Goal: Task Accomplishment & Management: Manage account settings

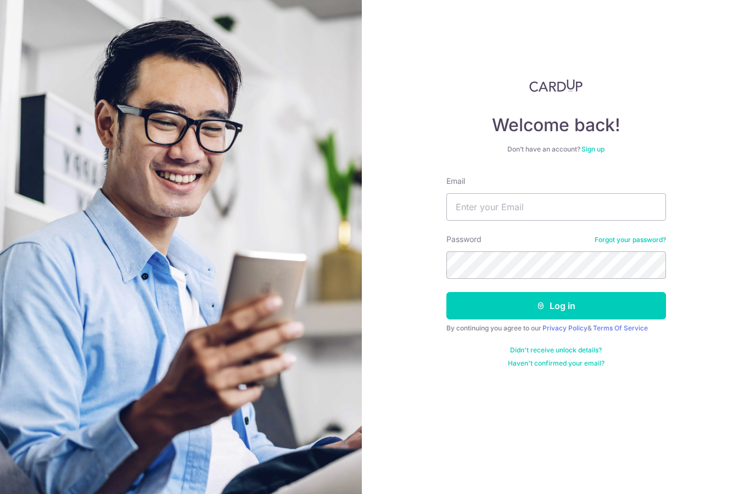
type input "[EMAIL_ADDRESS][DOMAIN_NAME]"
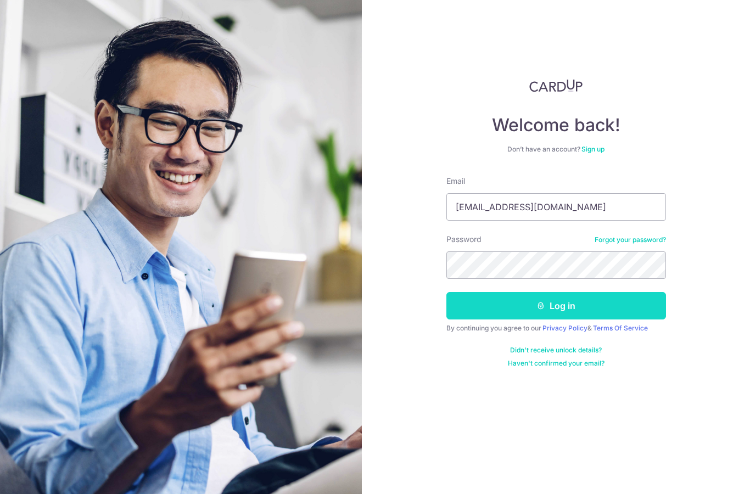
click at [583, 305] on button "Log in" at bounding box center [556, 305] width 220 height 27
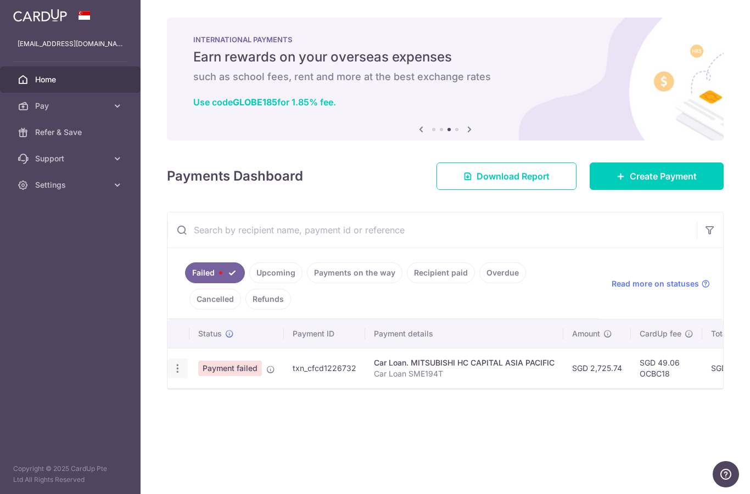
click at [172, 375] on icon "button" at bounding box center [178, 369] width 12 height 12
click at [199, 405] on span "Update payment" at bounding box center [236, 398] width 75 height 13
radio input "true"
type input "2,725.74"
type input "Car Loan SME194T"
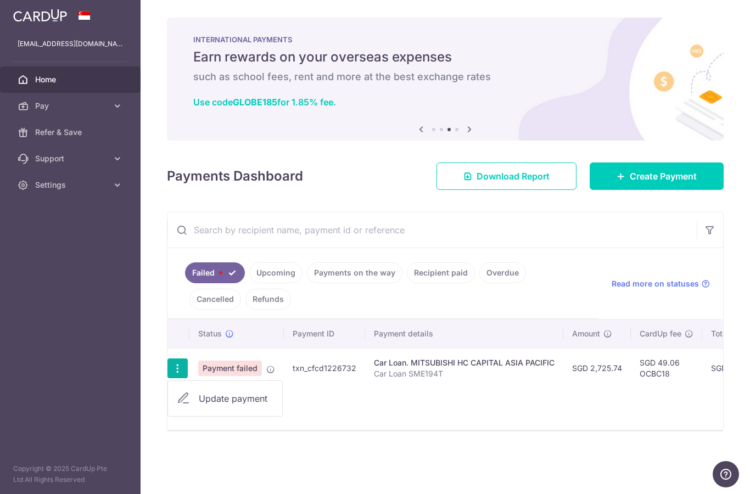
type input "OCBC18"
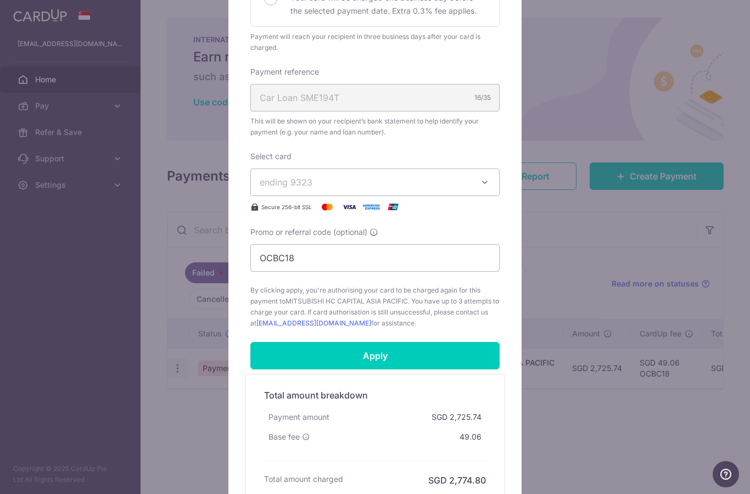
scroll to position [286, 0]
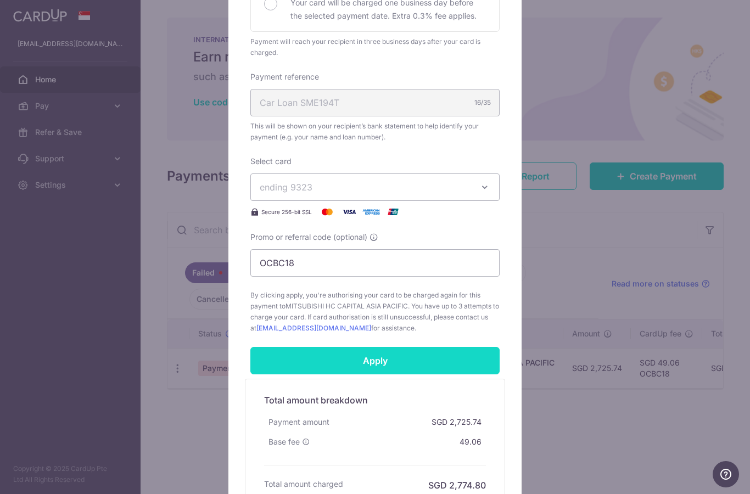
click at [305, 359] on input "Apply" at bounding box center [374, 360] width 249 height 27
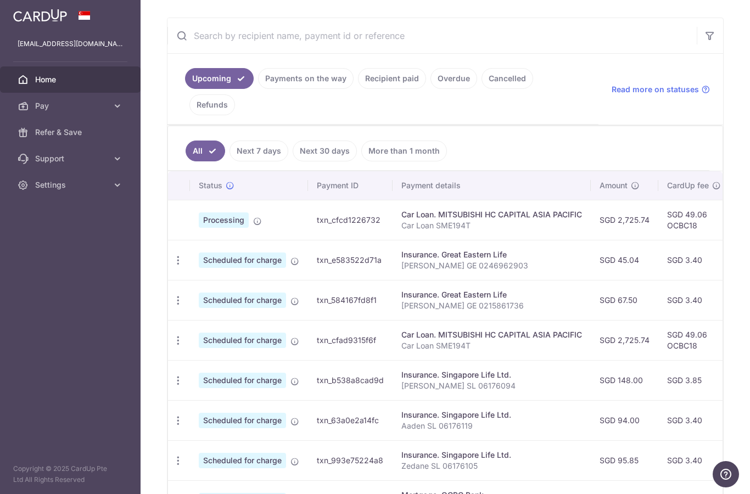
scroll to position [195, 0]
click at [172, 266] on icon "button" at bounding box center [178, 260] width 12 height 12
click at [199, 297] on span "Update payment" at bounding box center [236, 289] width 75 height 13
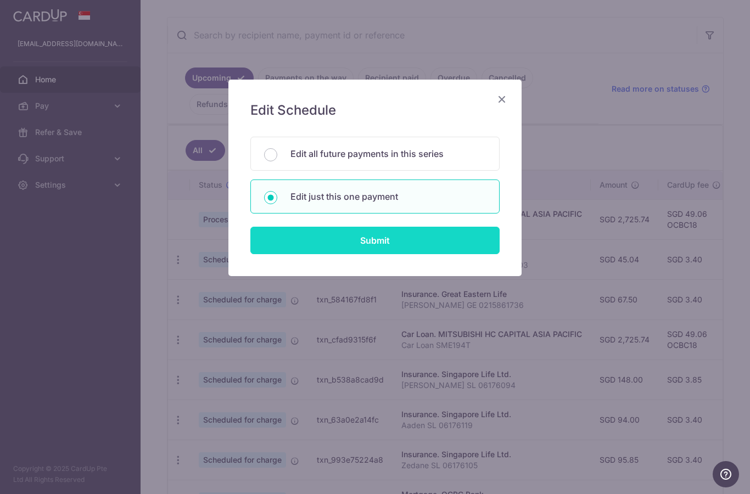
click at [337, 245] on input "Submit" at bounding box center [374, 240] width 249 height 27
radio input "true"
type input "45.04"
type input "22/08/2025"
type input "Cheryl GE 0246962903"
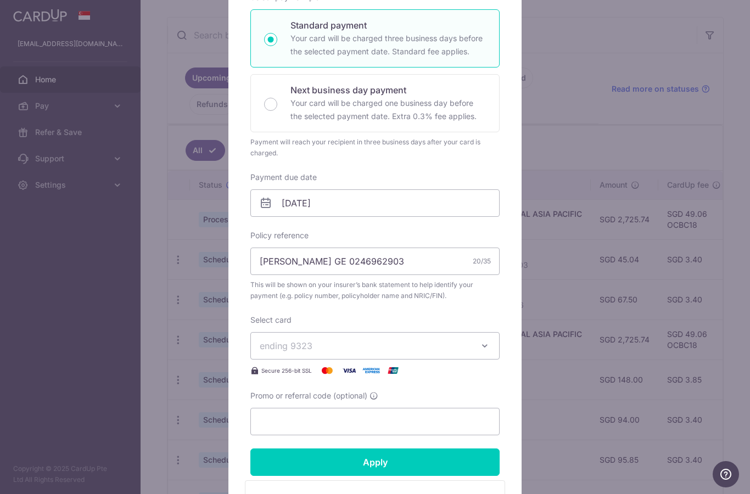
scroll to position [199, 0]
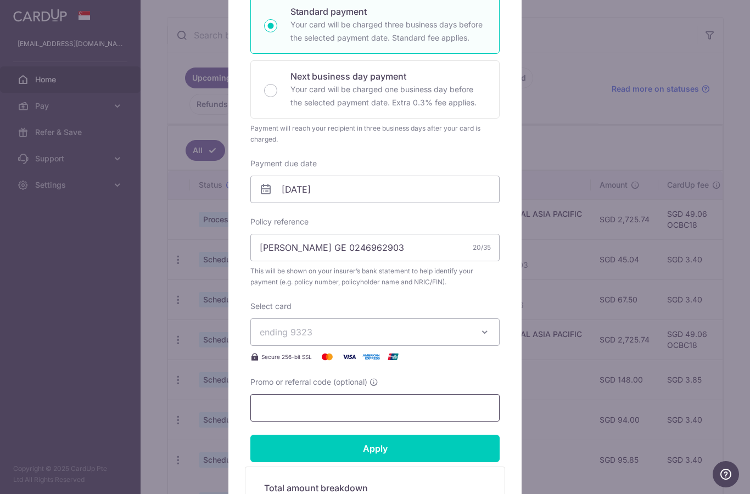
click at [277, 407] on input "Promo or referral code (optional)" at bounding box center [374, 407] width 249 height 27
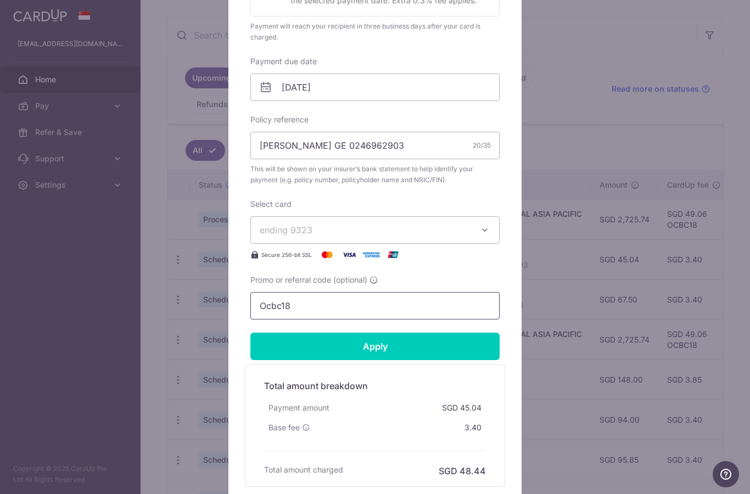
scroll to position [300, 0]
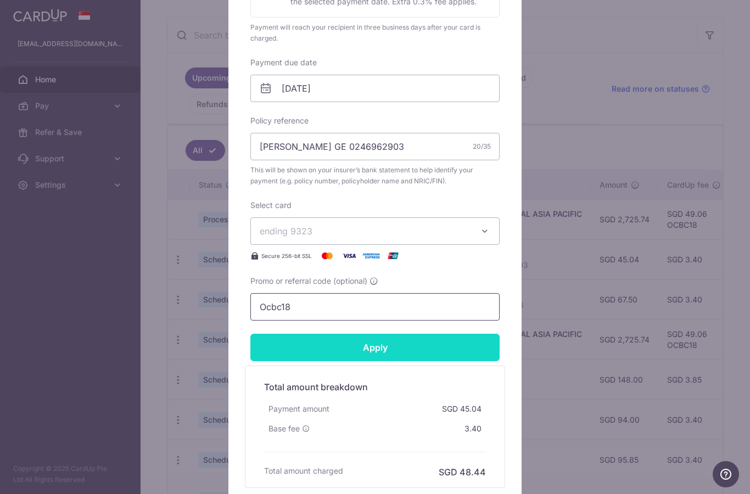
type input "Ocbc18"
click at [433, 344] on input "Apply" at bounding box center [374, 347] width 249 height 27
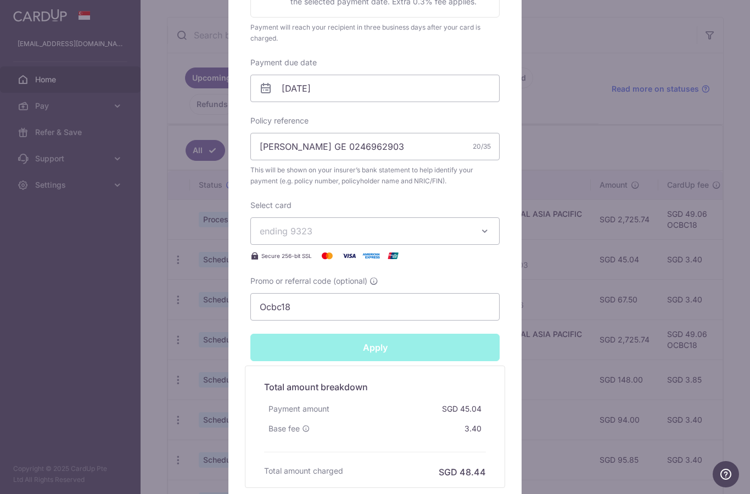
type input "Successfully Applied"
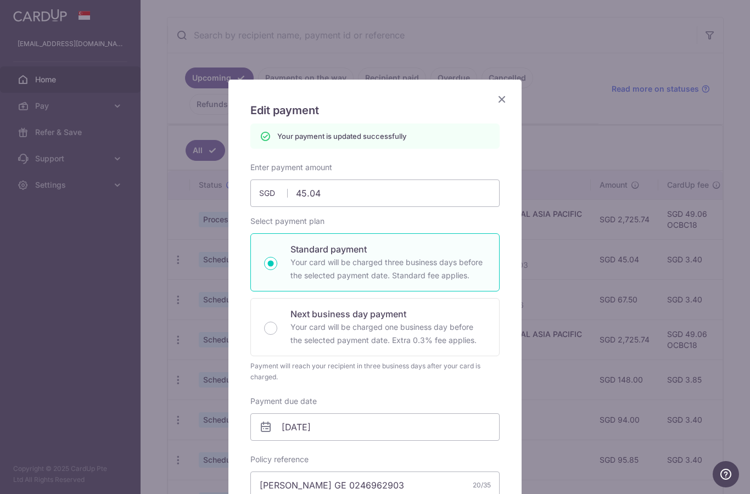
scroll to position [0, 0]
click at [504, 94] on icon "Close" at bounding box center [501, 99] width 13 height 14
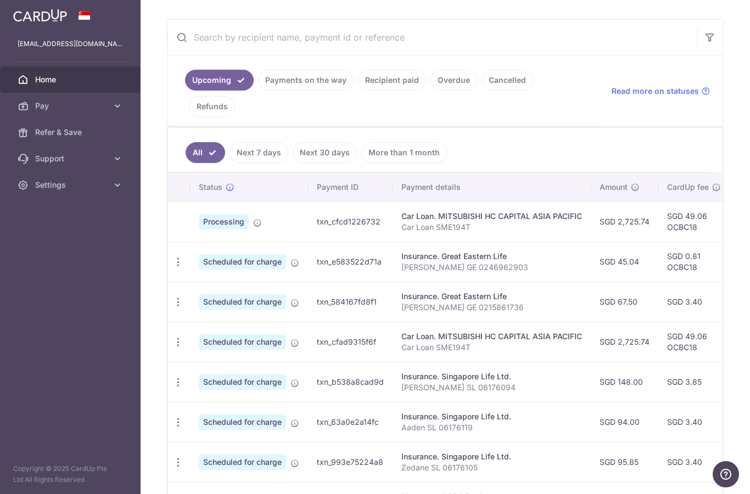
scroll to position [195, 0]
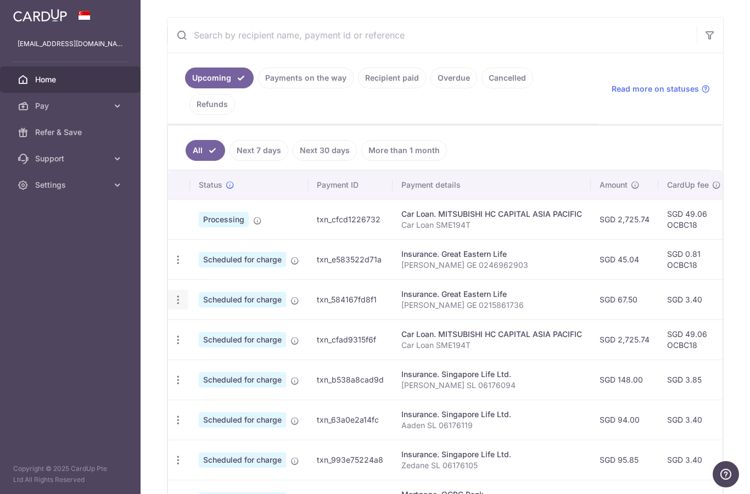
click at [172, 266] on icon "button" at bounding box center [178, 260] width 12 height 12
click at [199, 337] on span "Update payment" at bounding box center [236, 329] width 75 height 13
radio input "true"
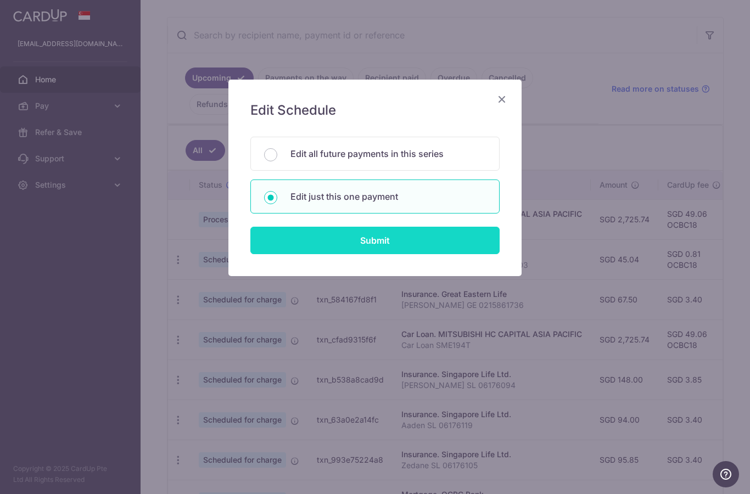
click at [414, 242] on input "Submit" at bounding box center [374, 240] width 249 height 27
radio input "true"
type input "67.50"
type input "22/08/2025"
type input "Cheryl GE 0215861736"
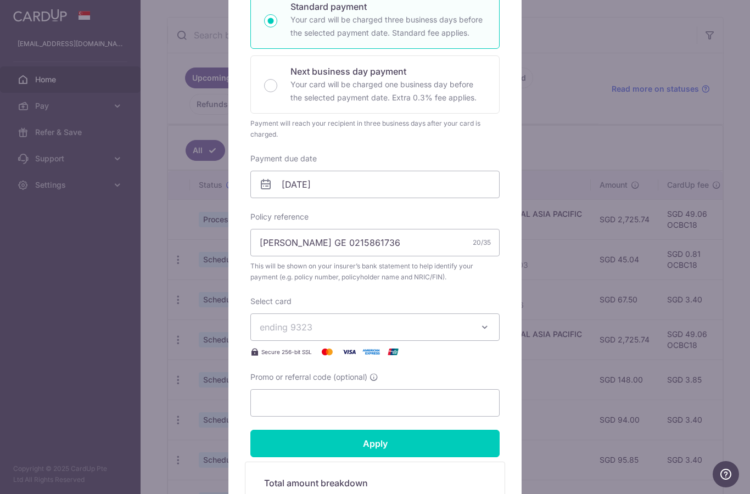
scroll to position [221, 0]
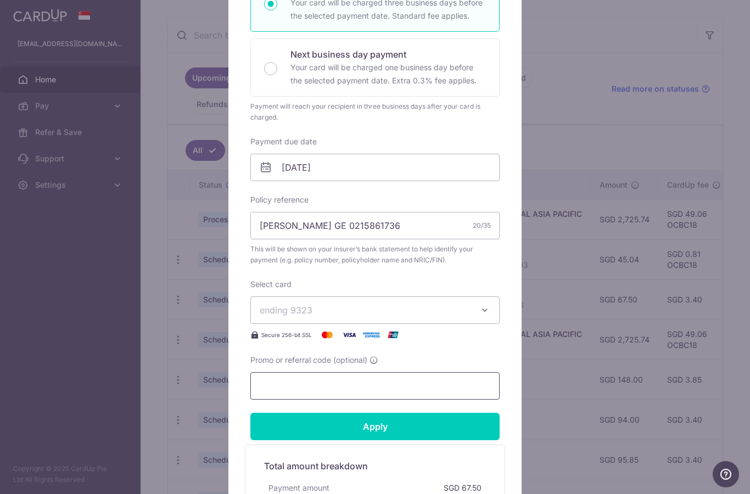
click at [375, 389] on input "Promo or referral code (optional)" at bounding box center [374, 385] width 249 height 27
type input "Ocbc18"
click at [428, 408] on form "By clicking apply, you will make changes to all payments to Great Eastern Life …" at bounding box center [374, 234] width 249 height 665
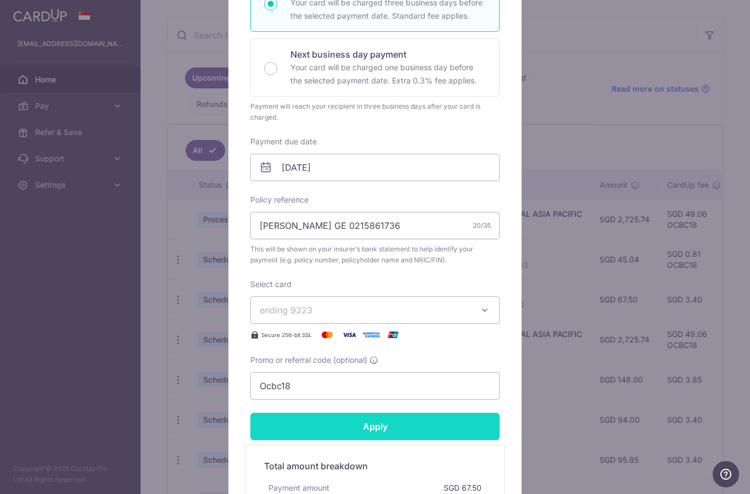
click at [445, 418] on input "Apply" at bounding box center [374, 426] width 249 height 27
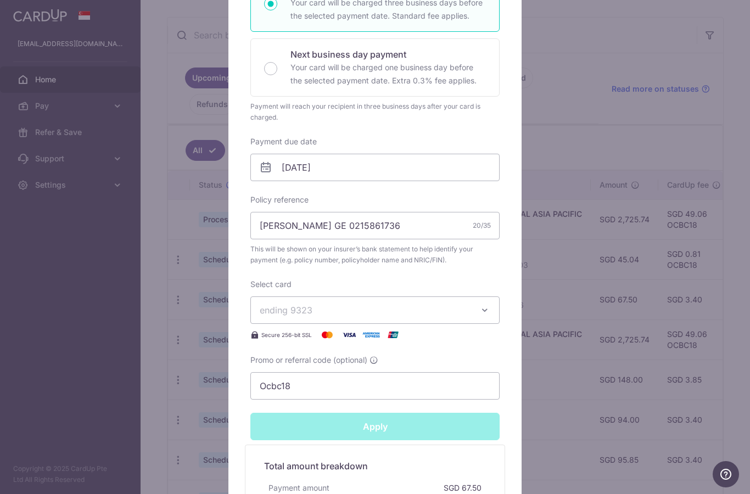
type input "Successfully Applied"
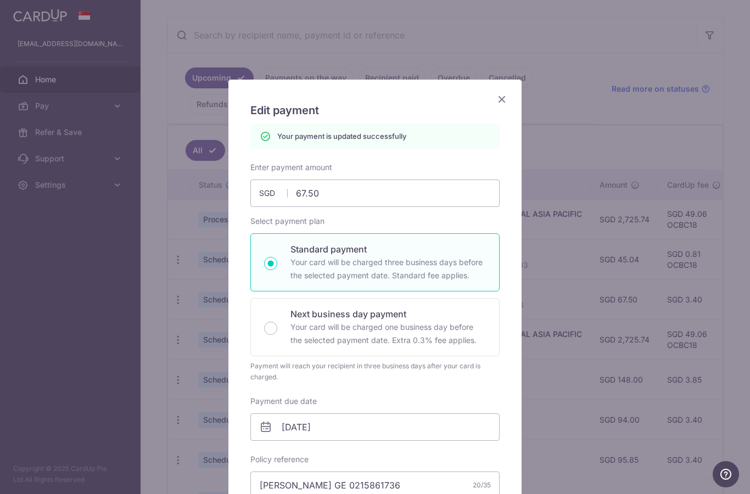
scroll to position [0, 0]
click at [503, 102] on icon "Close" at bounding box center [501, 99] width 13 height 14
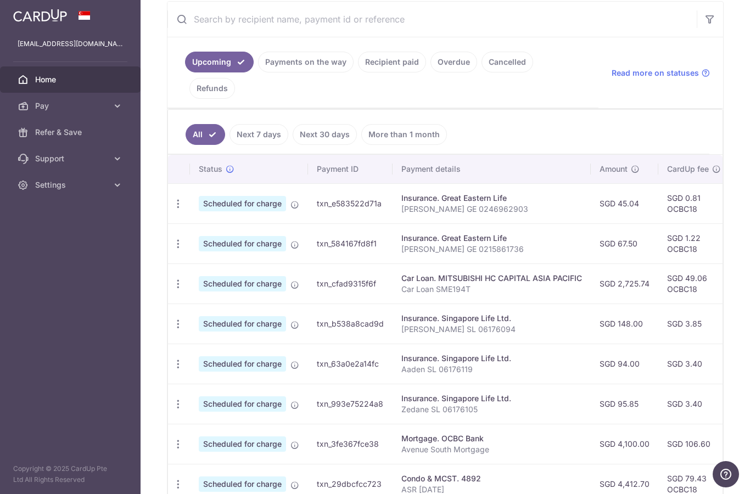
scroll to position [211, 0]
click at [258, 72] on link "Payments on the way" at bounding box center [306, 61] width 96 height 21
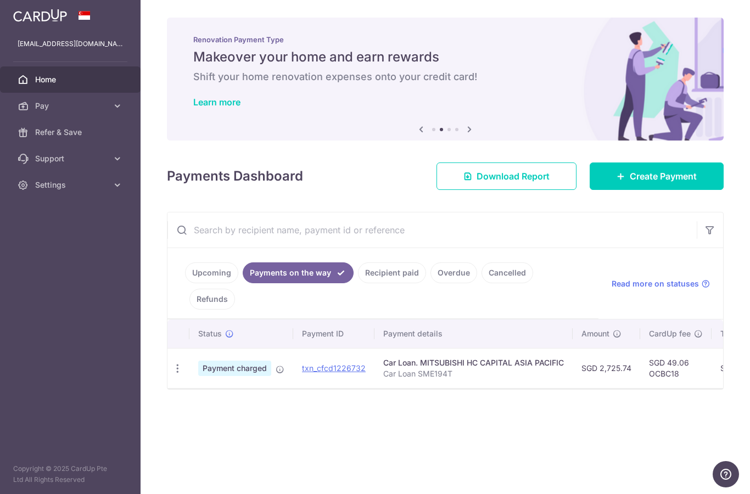
click at [185, 283] on link "Upcoming" at bounding box center [211, 272] width 53 height 21
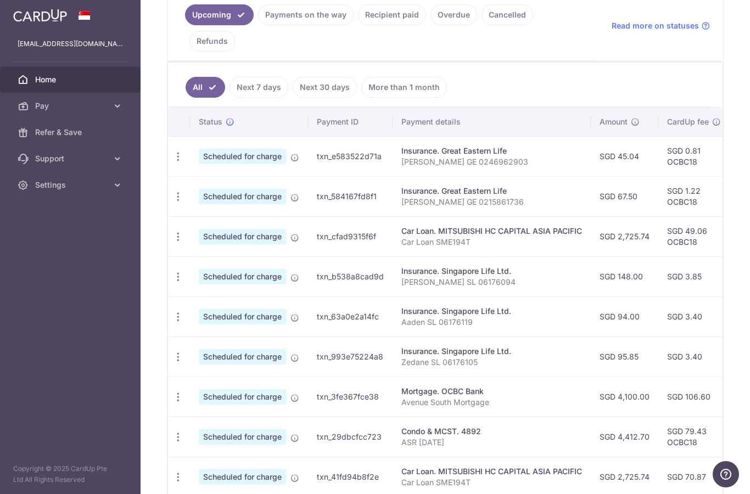
scroll to position [269, 0]
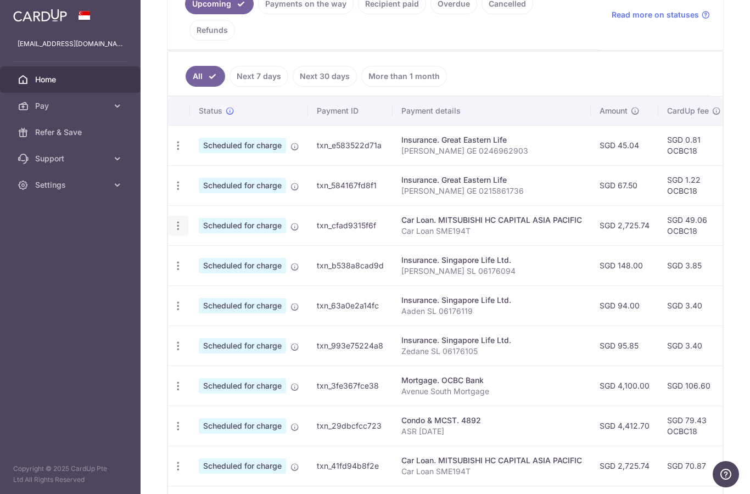
click at [172, 152] on icon "button" at bounding box center [178, 146] width 12 height 12
click at [200, 289] on span "Cancel payment" at bounding box center [237, 282] width 74 height 13
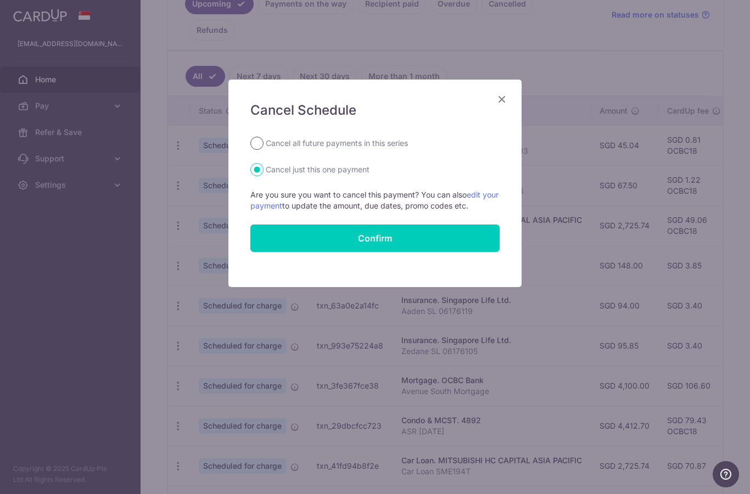
click at [257, 138] on input "Cancel all future payments in this series" at bounding box center [256, 143] width 13 height 13
radio input "true"
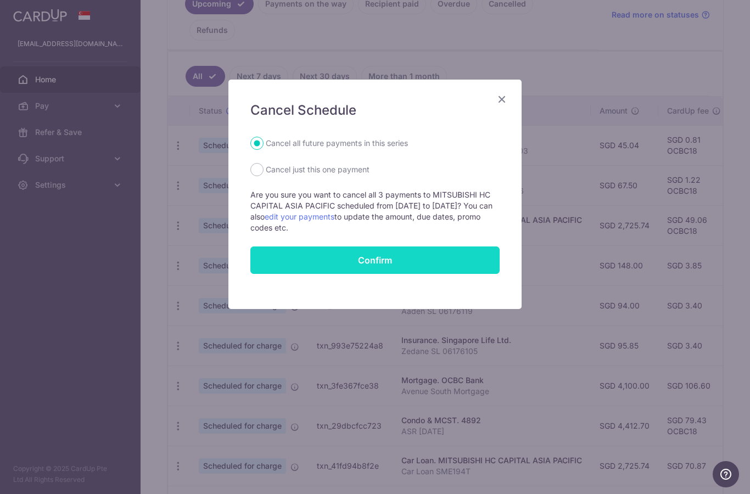
click at [316, 258] on input "Confirm" at bounding box center [374, 260] width 249 height 27
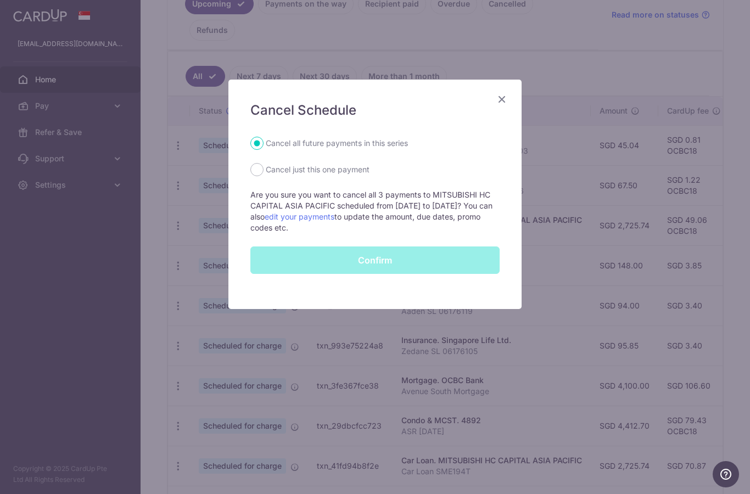
click at [353, 259] on div "Confirm" at bounding box center [375, 260] width 262 height 27
click at [364, 254] on div "Confirm" at bounding box center [375, 260] width 262 height 27
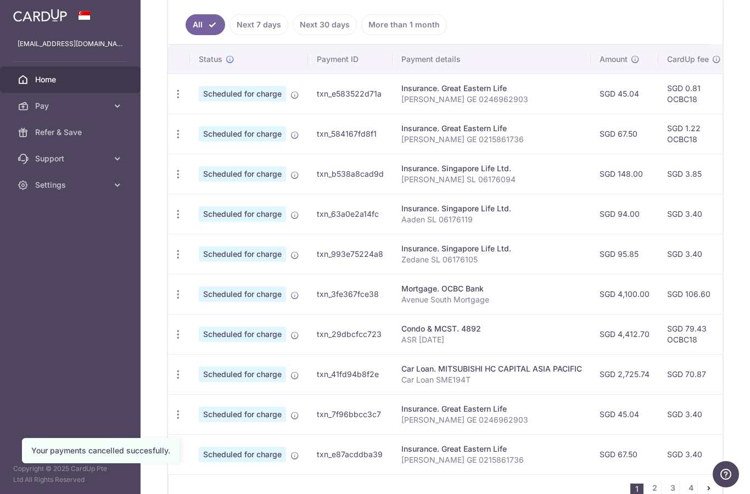
scroll to position [304, 0]
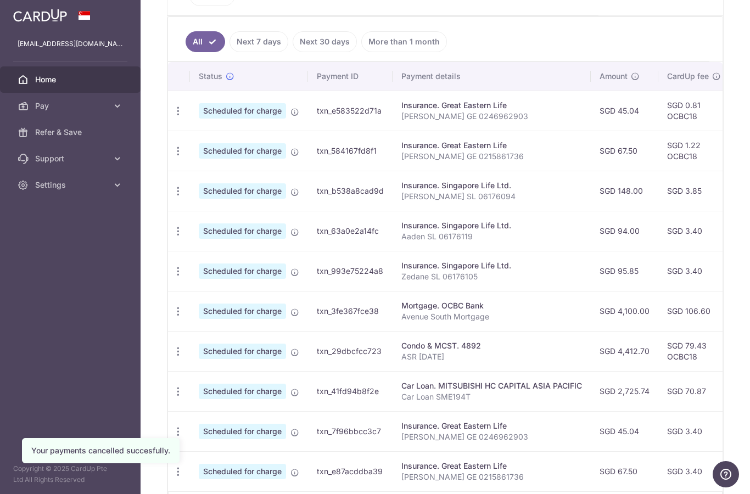
click at [168, 209] on td "Update payment Cancel payment" at bounding box center [179, 191] width 22 height 40
click at [172, 117] on icon "button" at bounding box center [178, 111] width 12 height 12
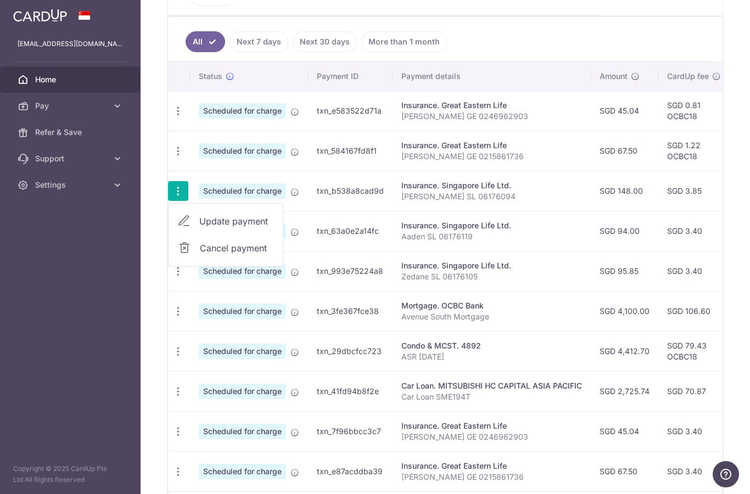
click at [199, 228] on span "Update payment" at bounding box center [236, 221] width 75 height 13
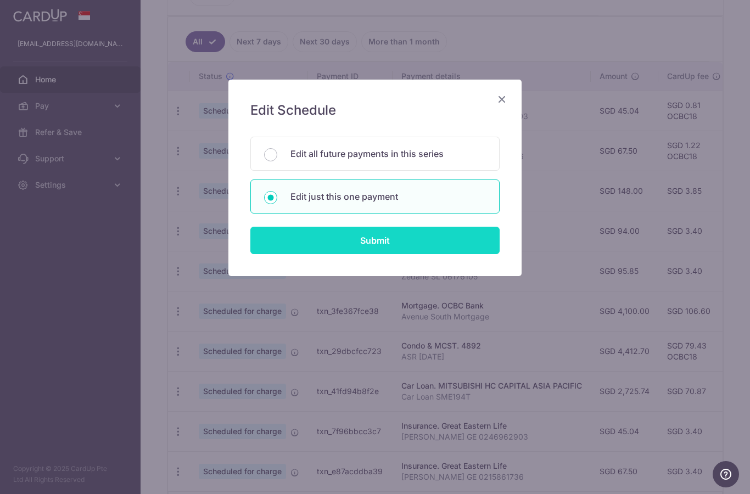
click at [321, 240] on input "Submit" at bounding box center [374, 240] width 249 height 27
radio input "true"
type input "148.00"
type input "[DATE]"
type input "[PERSON_NAME] SL 06176094"
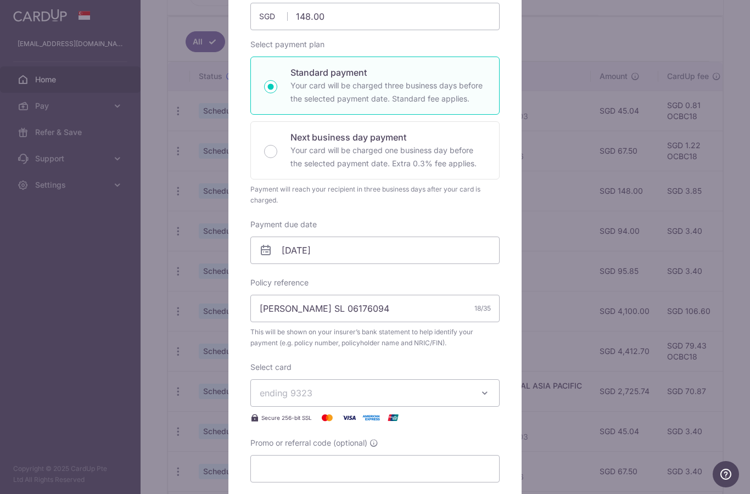
scroll to position [139, 0]
click at [342, 462] on input "Promo or referral code (optional)" at bounding box center [374, 468] width 249 height 27
paste input "Ocbc18"
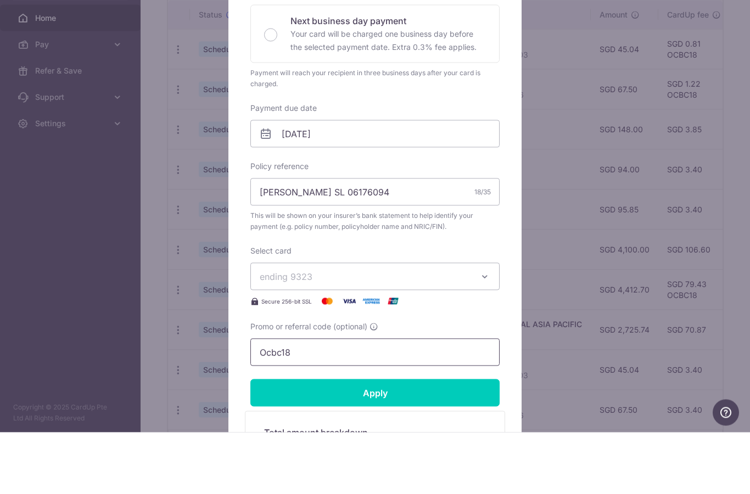
scroll to position [199, 0]
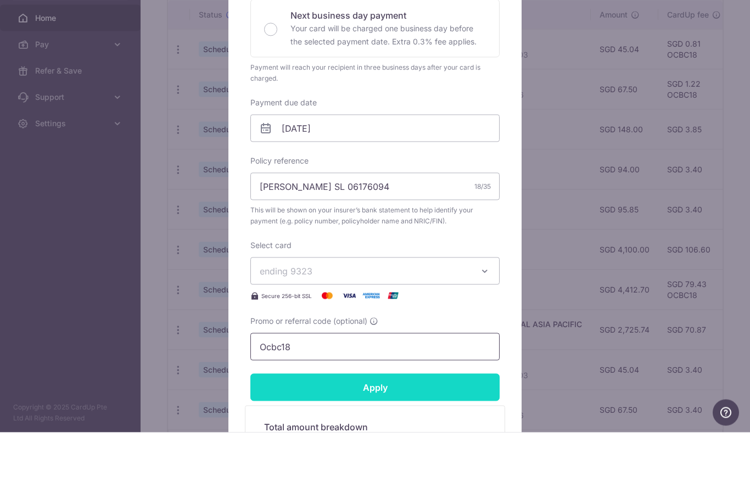
type input "Ocbc18"
click at [419, 435] on input "Apply" at bounding box center [374, 448] width 249 height 27
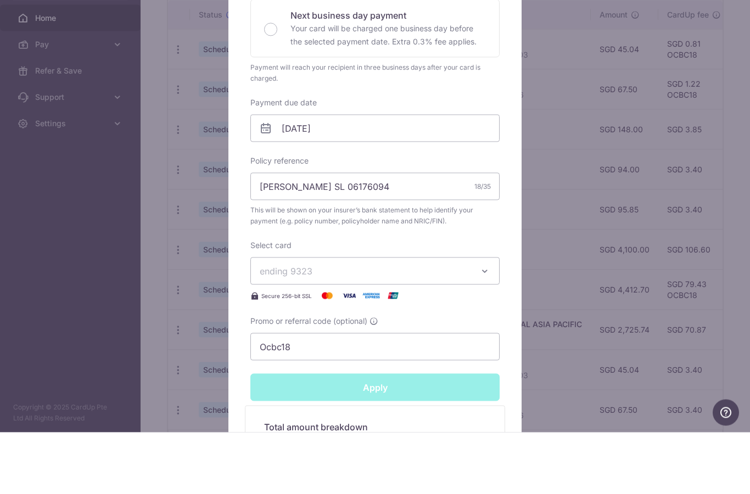
type input "Successfully Applied"
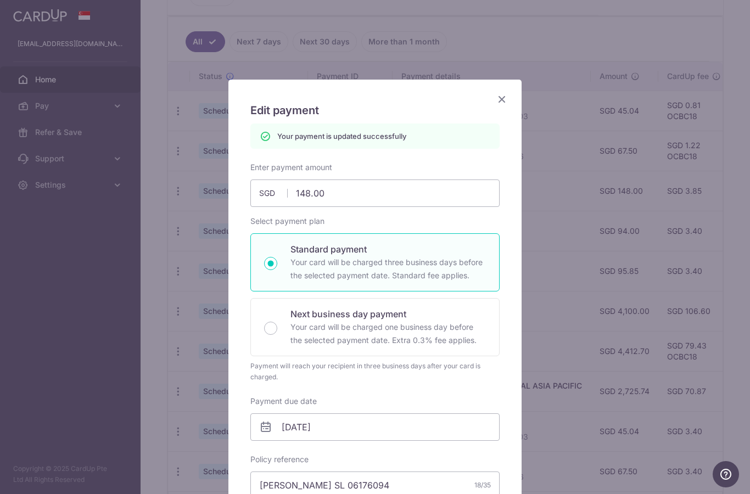
scroll to position [0, 0]
click at [507, 98] on icon "Close" at bounding box center [501, 99] width 13 height 14
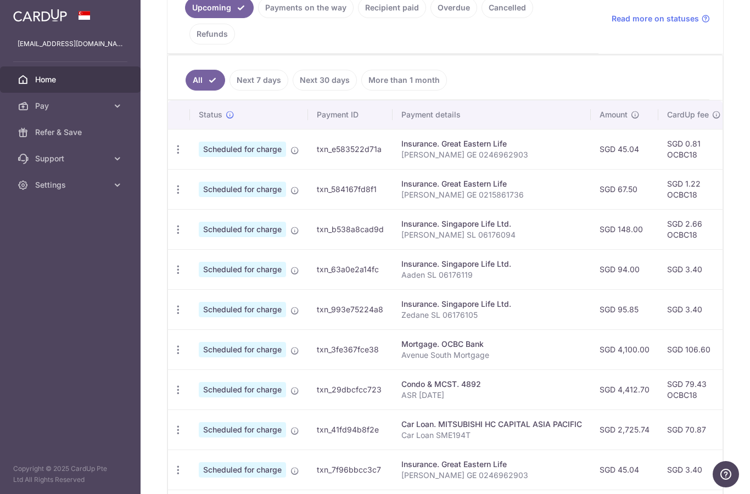
scroll to position [281, 0]
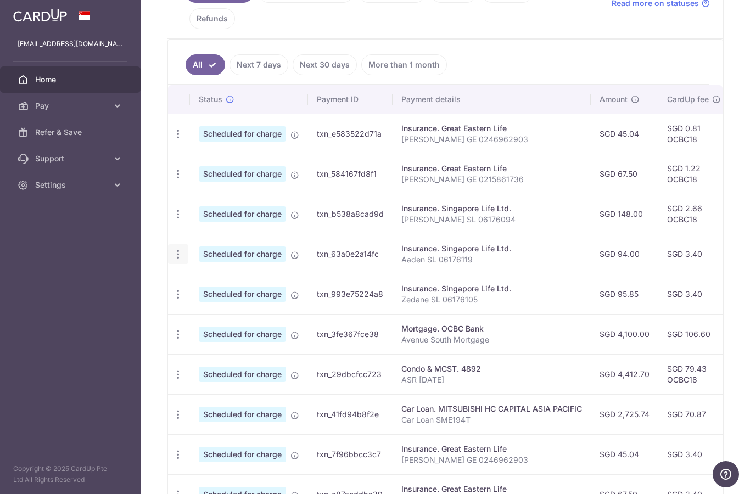
click at [172, 140] on icon "button" at bounding box center [178, 134] width 12 height 12
click at [199, 291] on span "Update payment" at bounding box center [236, 284] width 75 height 13
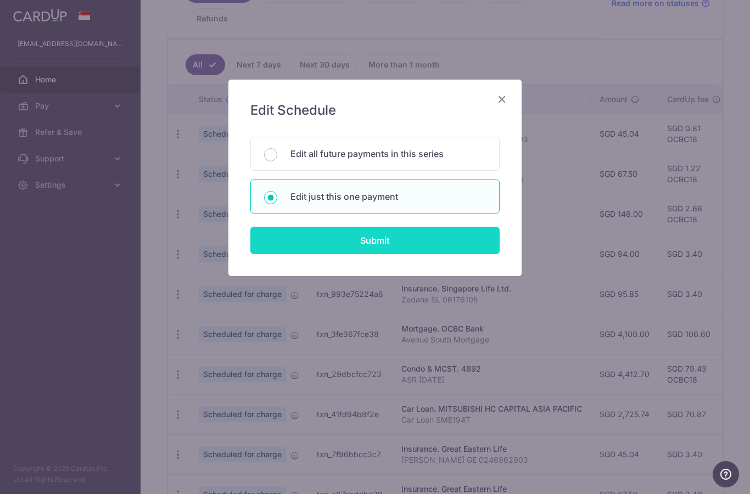
click at [326, 239] on input "Submit" at bounding box center [374, 240] width 249 height 27
radio input "true"
type input "94.00"
type input "[DATE]"
type input "Aaden SL 06176119"
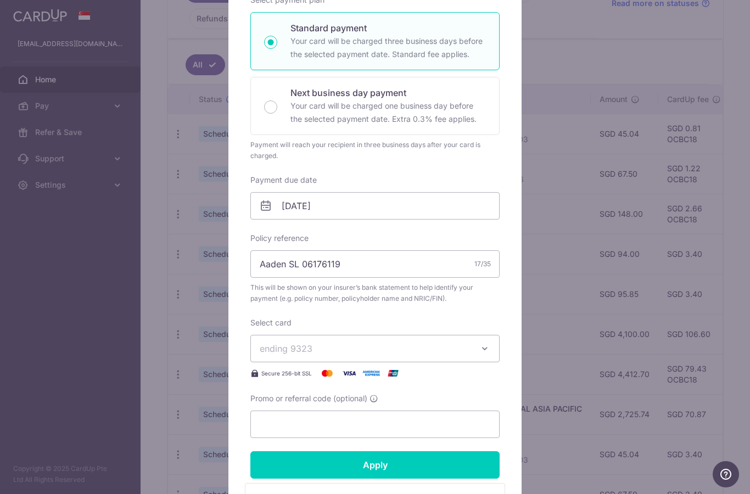
scroll to position [183, 0]
click at [289, 415] on input "Promo or referral code (optional)" at bounding box center [374, 423] width 249 height 27
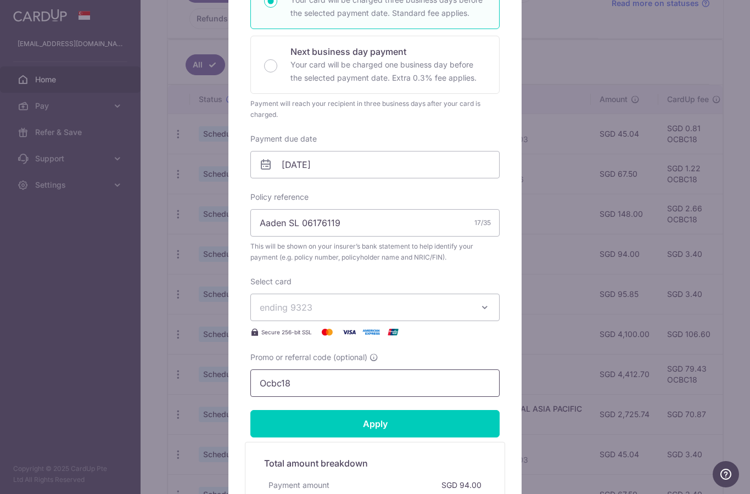
scroll to position [309, 0]
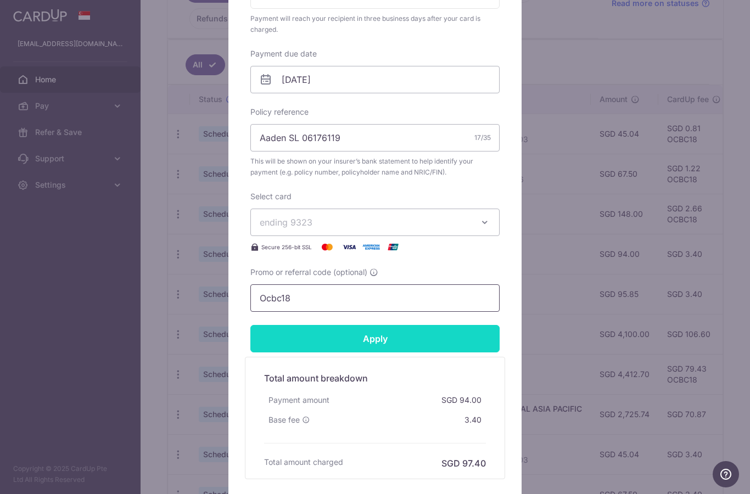
type input "Ocbc18"
click at [433, 333] on input "Apply" at bounding box center [374, 338] width 249 height 27
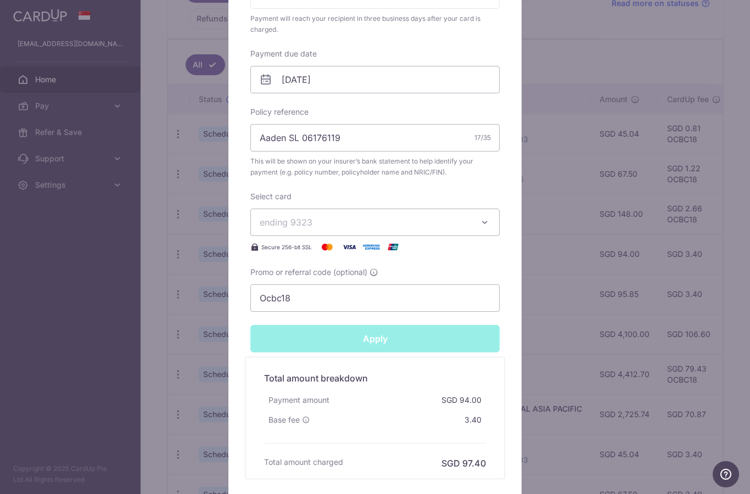
type input "Successfully Applied"
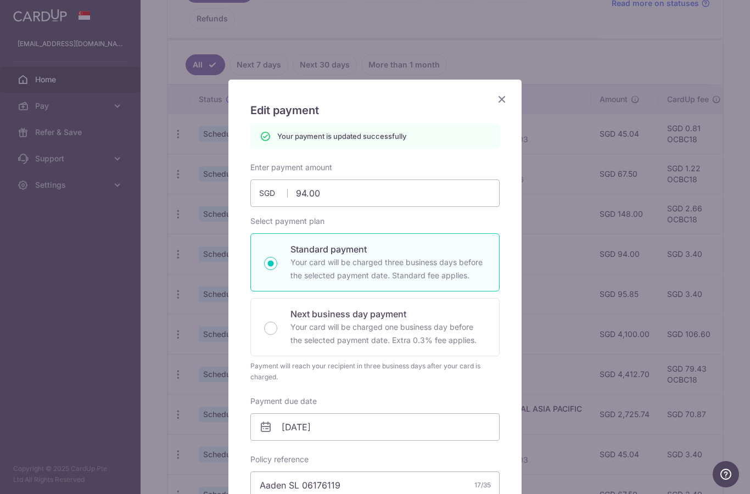
scroll to position [0, 0]
click at [496, 97] on icon "Close" at bounding box center [501, 99] width 13 height 14
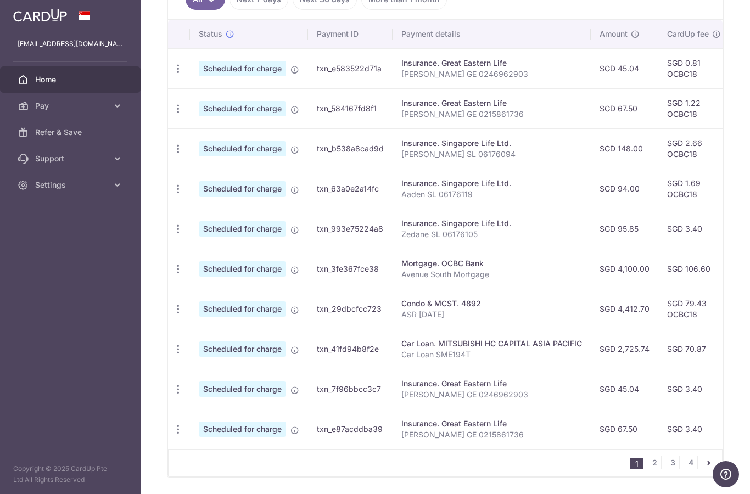
scroll to position [345, 0]
click at [172, 75] on icon "button" at bounding box center [178, 70] width 12 height 12
click at [199, 266] on span "Update payment" at bounding box center [236, 259] width 75 height 13
radio input "true"
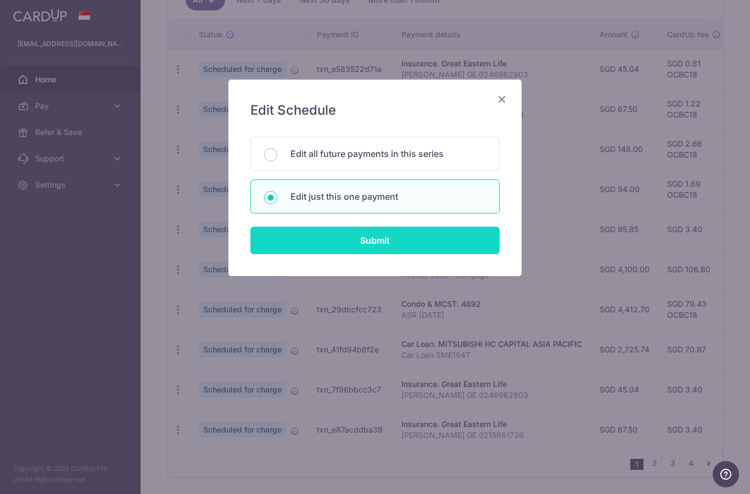
click at [330, 245] on input "Submit" at bounding box center [374, 240] width 249 height 27
radio input "true"
type input "95.85"
type input "[DATE]"
type input "Zedane SL 06176105"
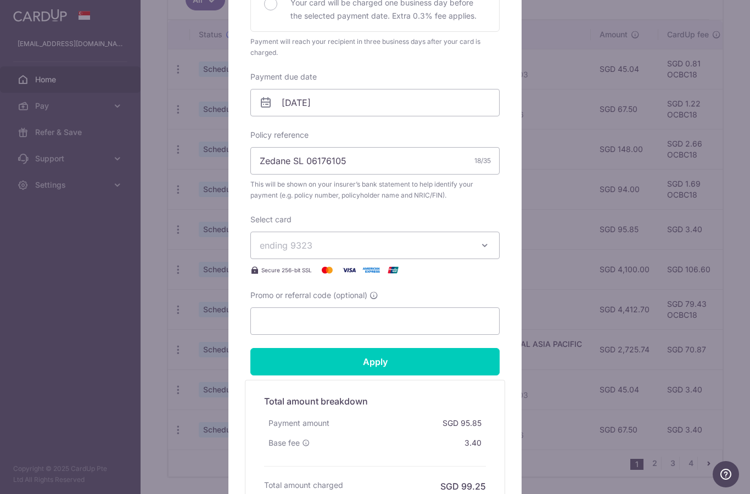
scroll to position [325, 0]
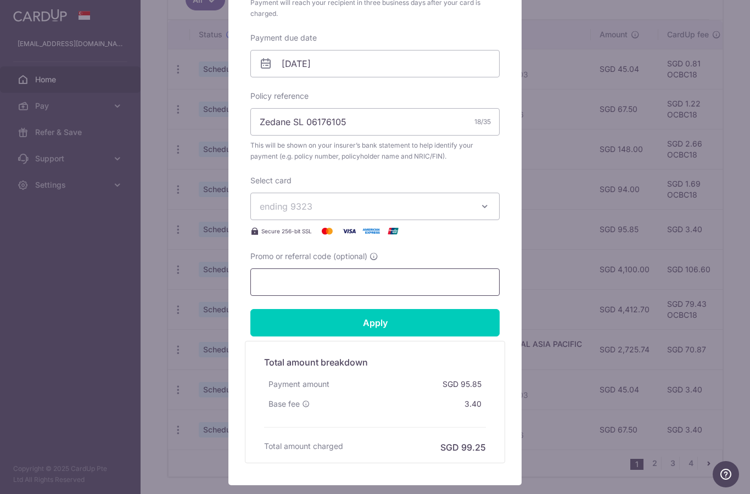
click at [275, 283] on input "Promo or referral code (optional)" at bounding box center [374, 282] width 249 height 27
paste input "Ocbc18"
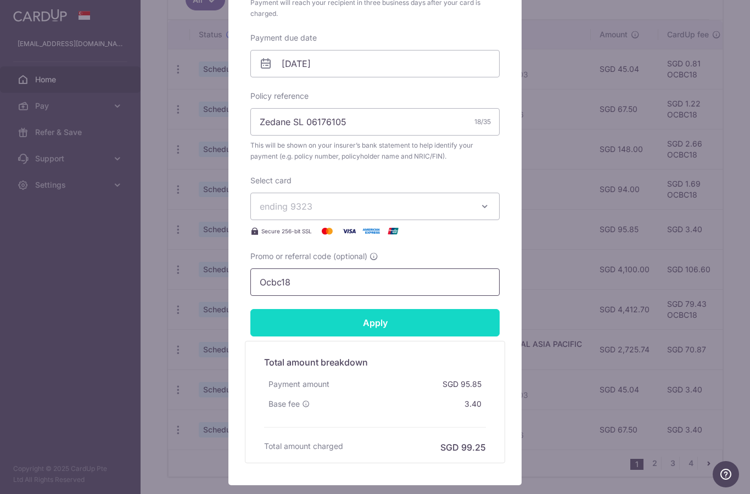
type input "Ocbc18"
click at [431, 324] on input "Apply" at bounding box center [374, 322] width 249 height 27
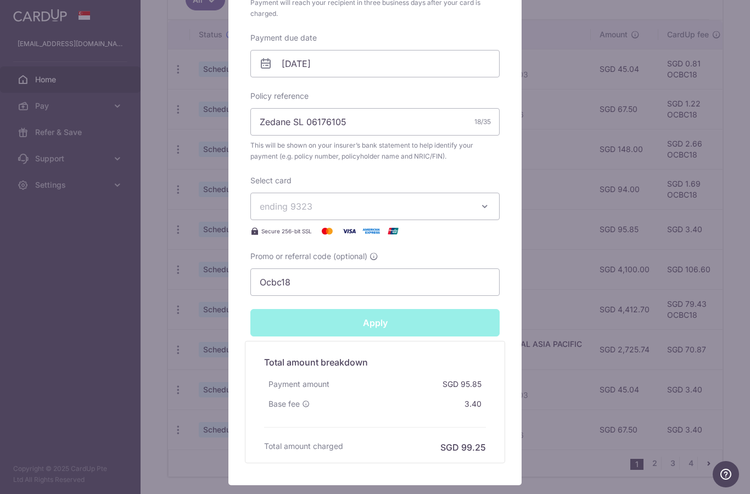
type input "Successfully Applied"
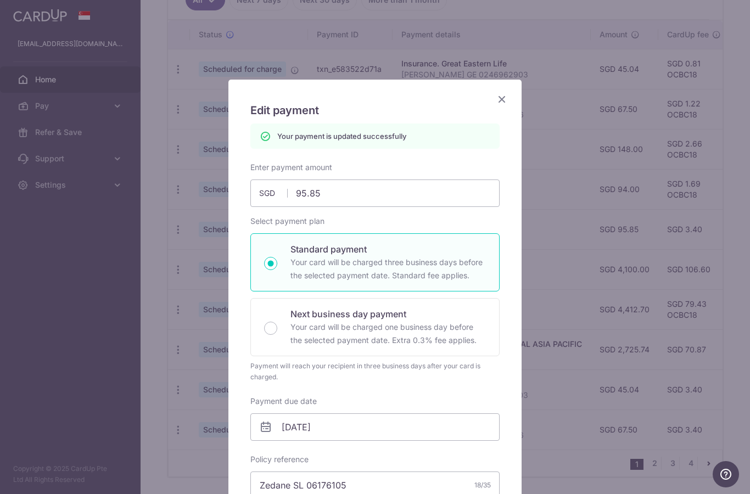
scroll to position [0, 0]
click at [504, 100] on icon "Close" at bounding box center [501, 99] width 13 height 14
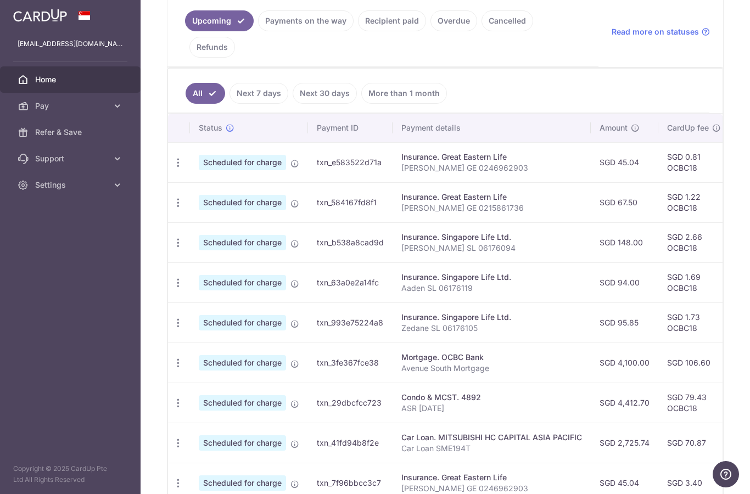
scroll to position [295, 0]
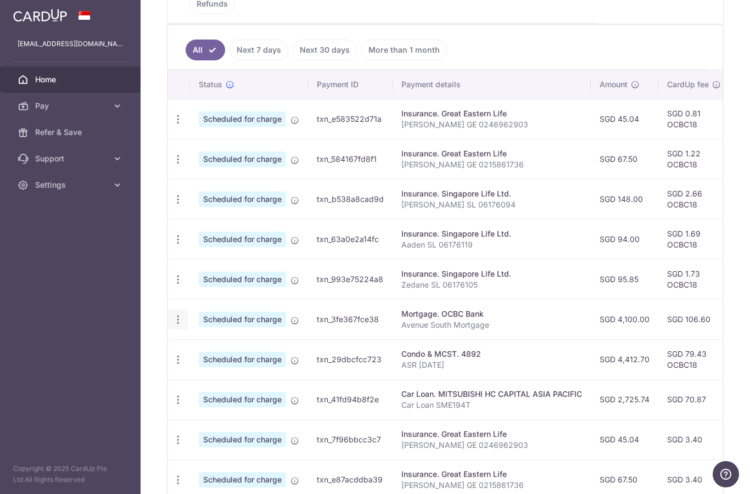
click at [172, 125] on icon "button" at bounding box center [178, 120] width 12 height 12
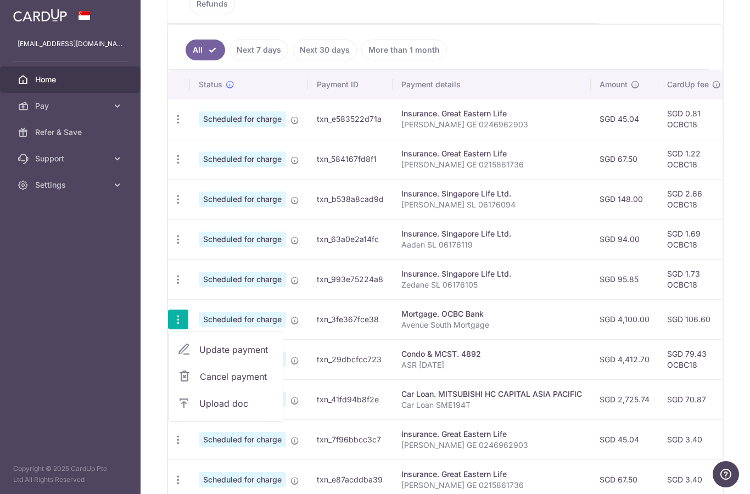
click at [199, 356] on span "Update payment" at bounding box center [236, 349] width 75 height 13
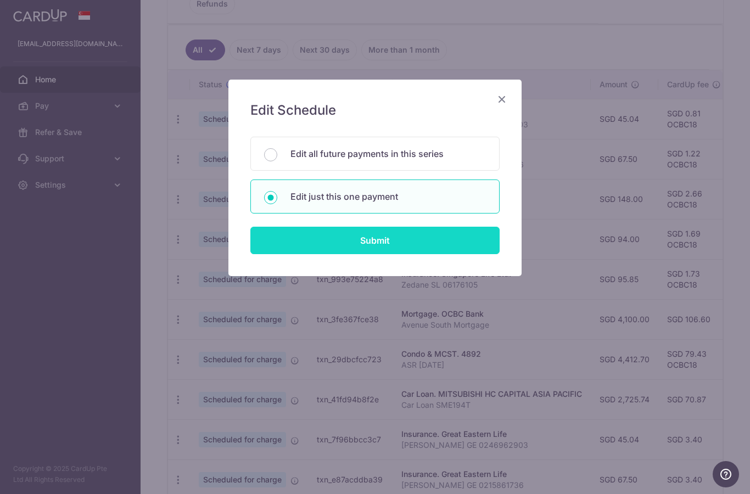
click at [349, 242] on input "Submit" at bounding box center [374, 240] width 249 height 27
radio input "true"
type input "4,100.00"
type input "[DATE]"
type input "Avenue South Mortgage"
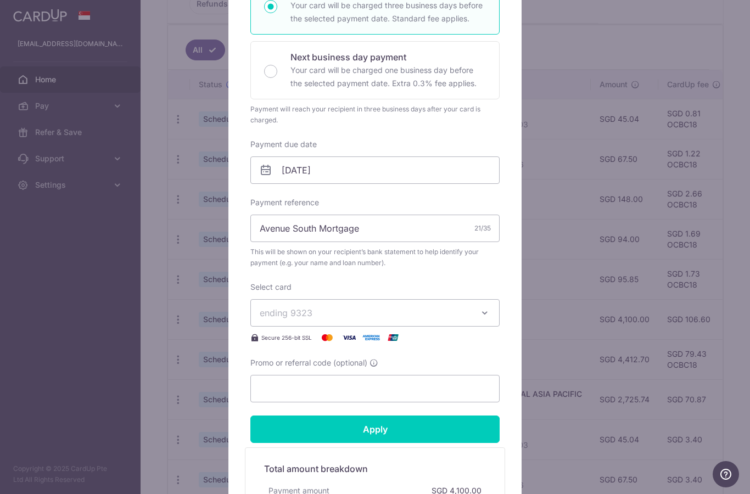
scroll to position [219, 0]
click at [288, 387] on input "Promo or referral code (optional)" at bounding box center [374, 388] width 249 height 27
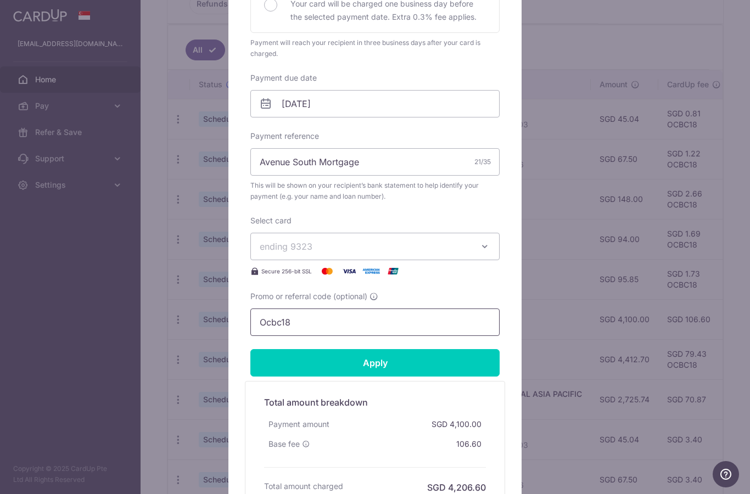
scroll to position [283, 0]
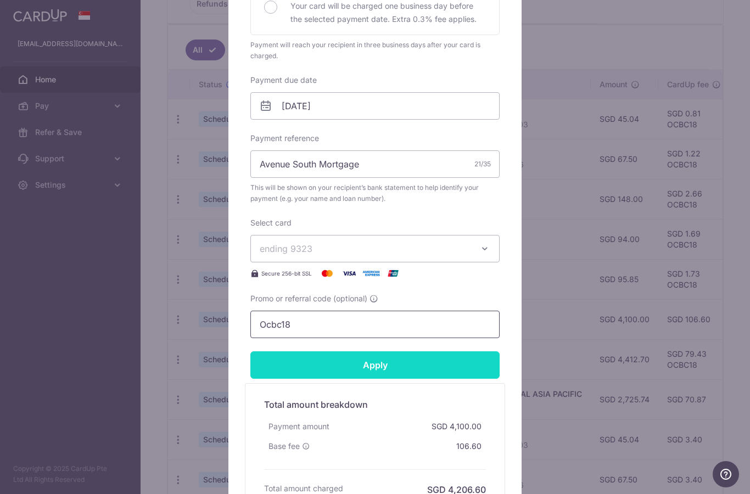
type input "Ocbc18"
click at [330, 359] on input "Apply" at bounding box center [374, 364] width 249 height 27
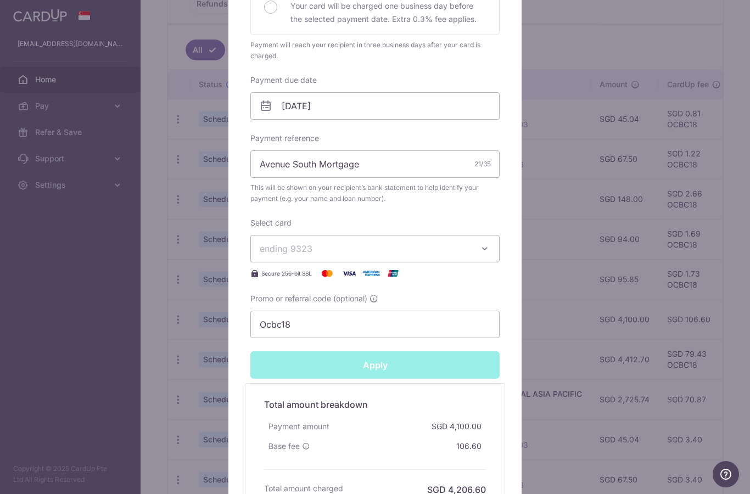
type input "Successfully Applied"
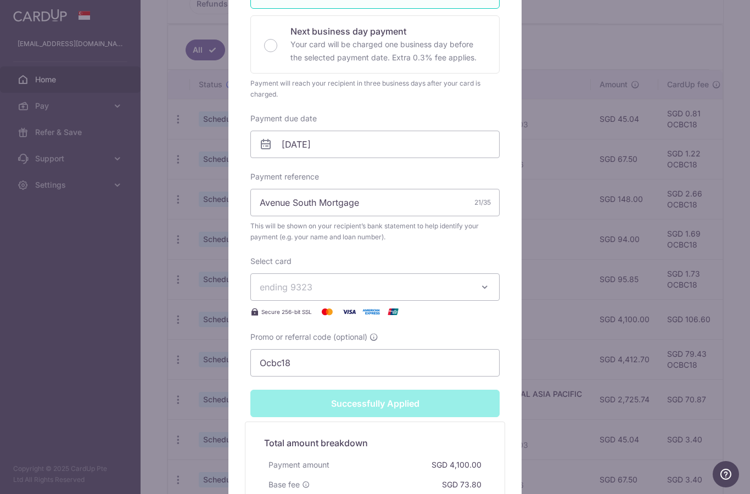
click at [42, 418] on div "Edit payment By clicking apply, you will make changes to all payments to OCBC B…" at bounding box center [375, 247] width 750 height 494
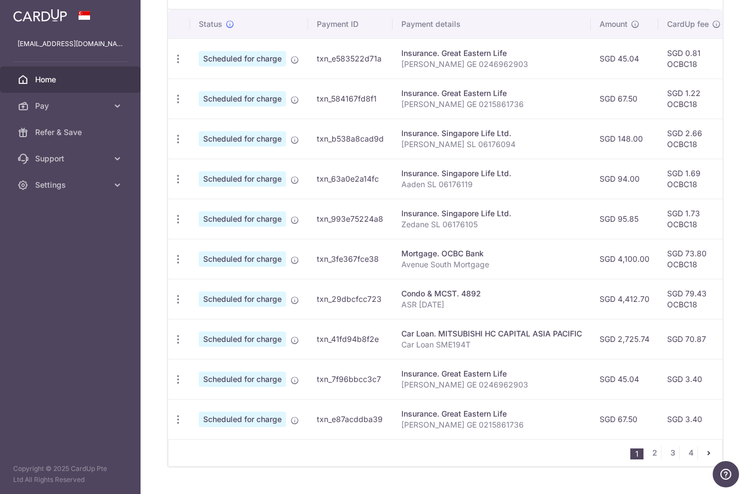
scroll to position [355, 0]
click at [172, 65] on icon "button" at bounding box center [178, 60] width 12 height 12
click at [200, 364] on span "Cancel payment" at bounding box center [237, 356] width 74 height 13
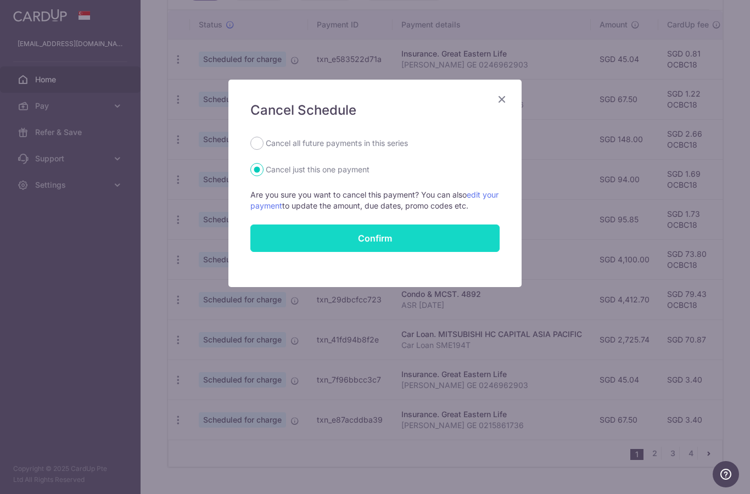
click at [320, 247] on input "Confirm" at bounding box center [374, 238] width 249 height 27
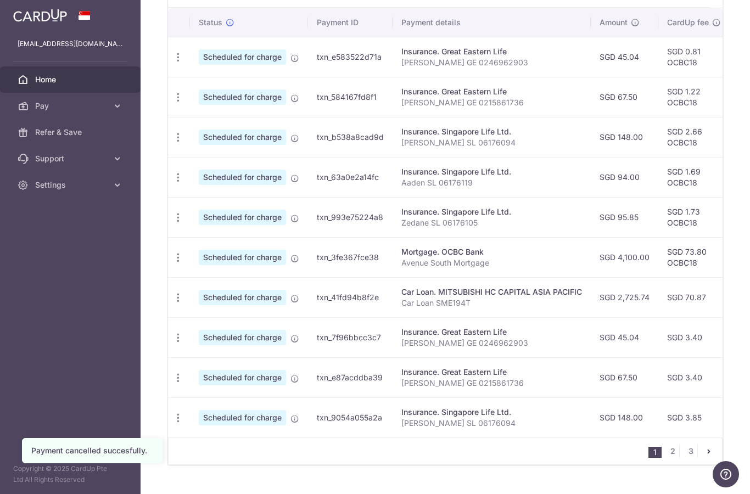
scroll to position [355, 0]
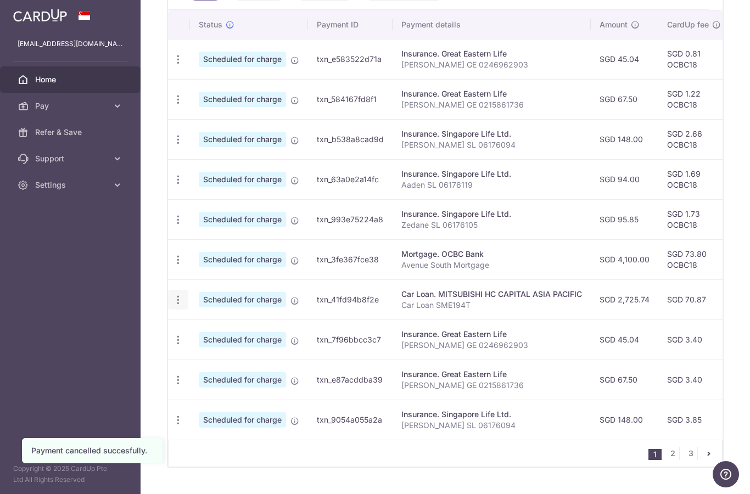
click at [172, 65] on icon "button" at bounding box center [178, 60] width 12 height 12
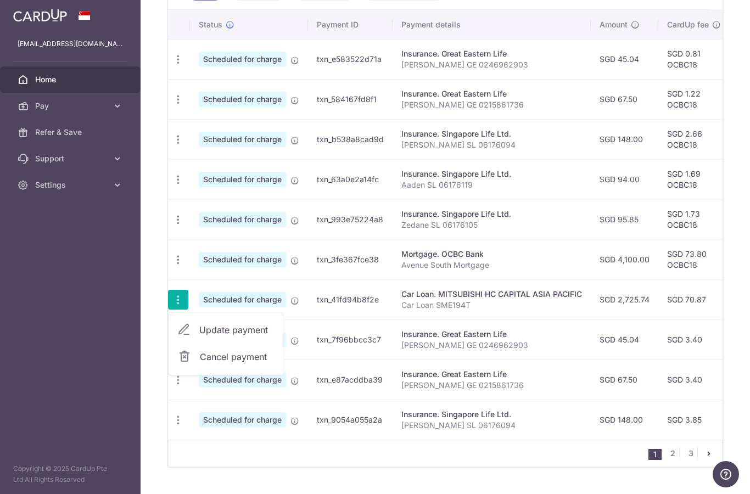
click at [199, 337] on span "Update payment" at bounding box center [236, 329] width 75 height 13
radio input "true"
type input "2,725.74"
type input "[DATE]"
type input "Car Loan SME194T"
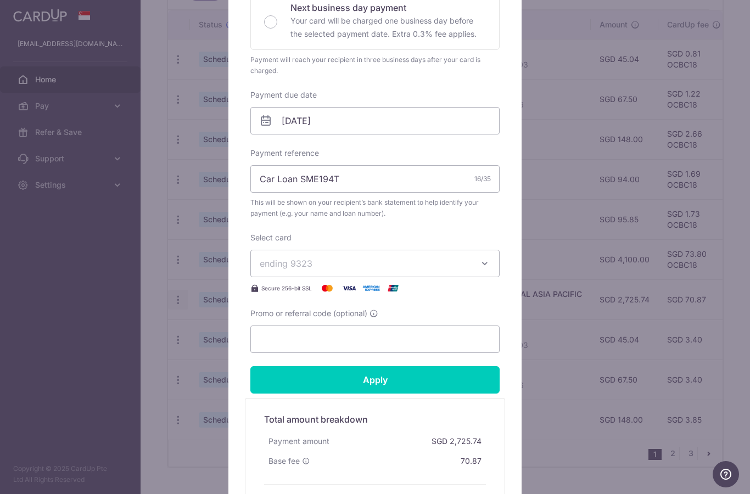
scroll to position [304, 0]
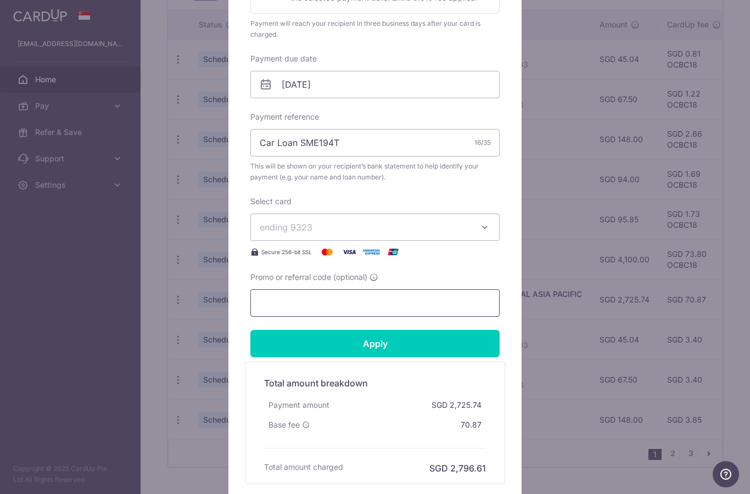
click at [287, 304] on input "Promo or referral code (optional)" at bounding box center [374, 302] width 249 height 27
paste input "Ocbc18"
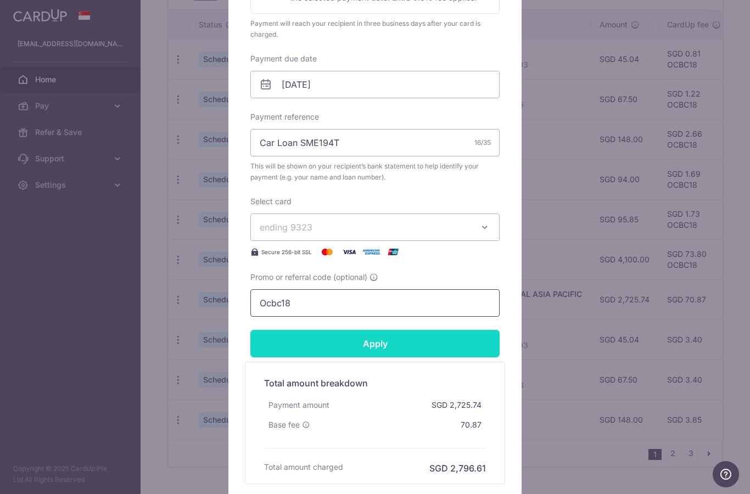
type input "Ocbc18"
click at [413, 344] on input "Apply" at bounding box center [374, 343] width 249 height 27
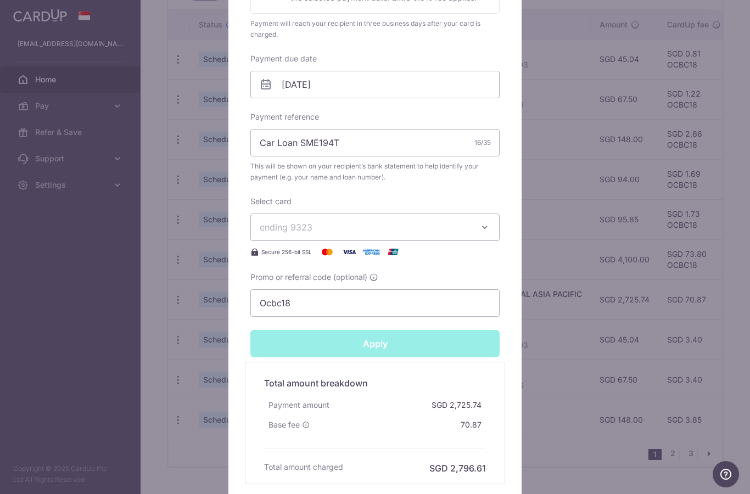
type input "Successfully Applied"
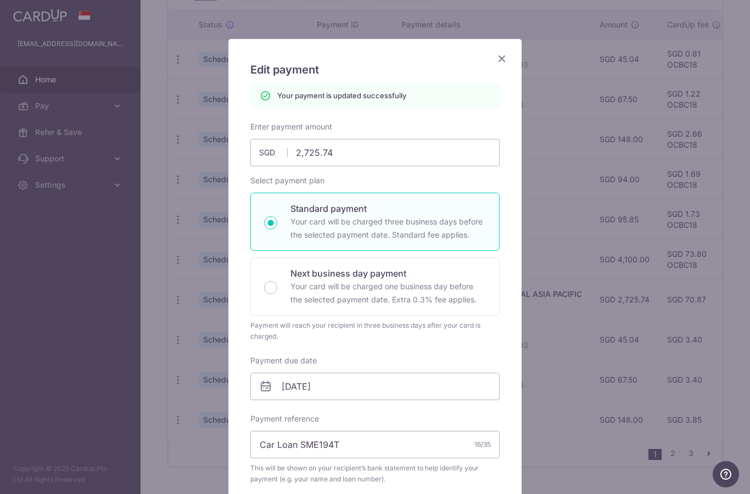
scroll to position [37, 0]
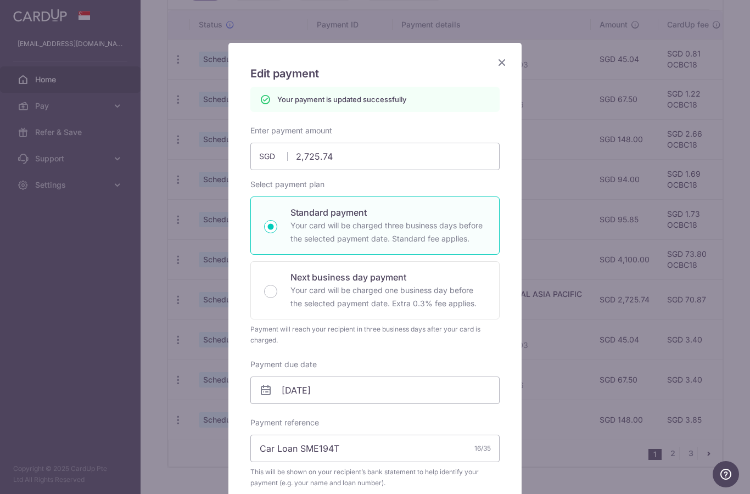
click at [501, 59] on icon "Close" at bounding box center [501, 62] width 13 height 14
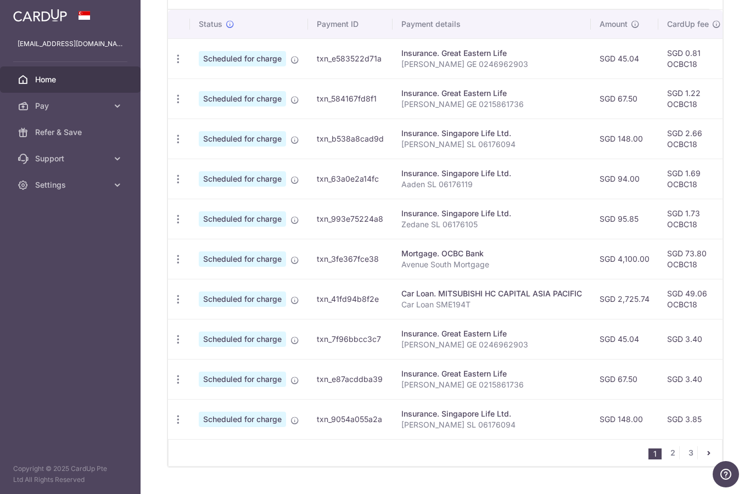
scroll to position [355, 0]
click at [172, 65] on icon "button" at bounding box center [178, 60] width 12 height 12
click at [199, 377] on span "Update payment" at bounding box center [236, 370] width 75 height 13
radio input "true"
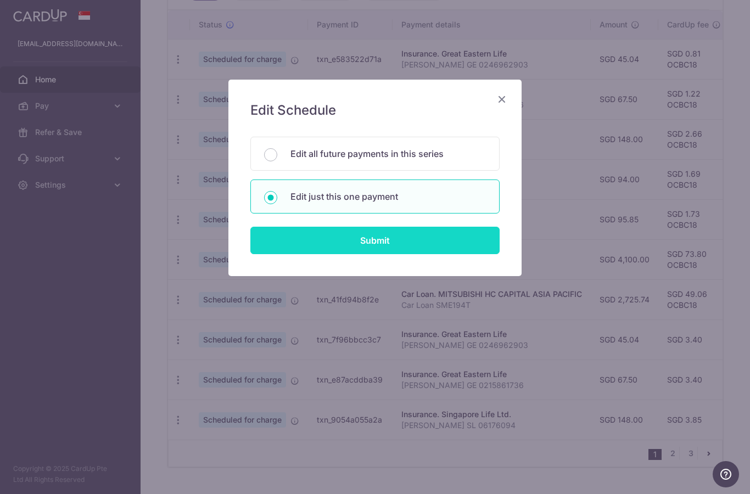
click at [311, 243] on input "Submit" at bounding box center [374, 240] width 249 height 27
radio input "true"
type input "45.04"
type input "[DATE]"
type input "[PERSON_NAME] GE 0246962903"
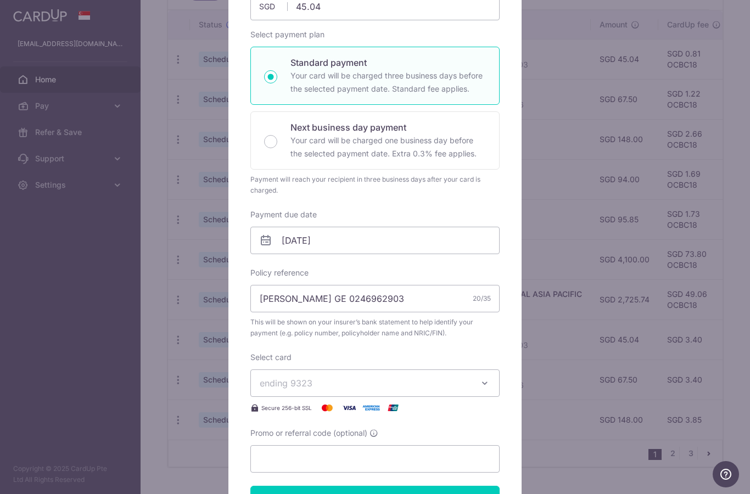
scroll to position [161, 0]
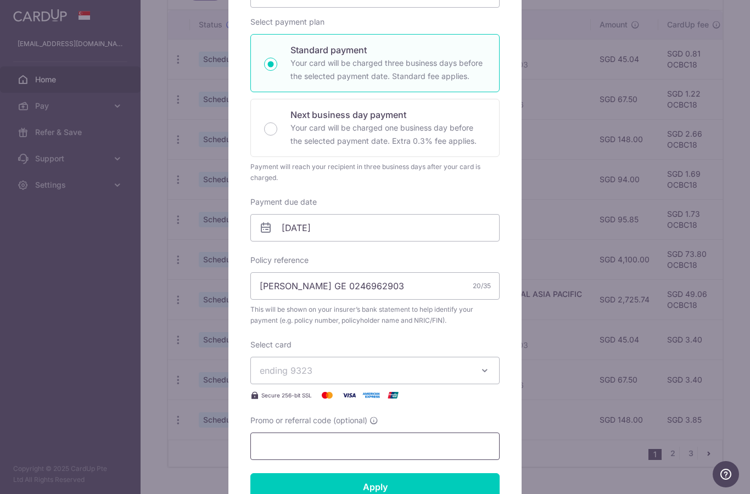
click at [282, 440] on input "Promo or referral code (optional)" at bounding box center [374, 446] width 249 height 27
paste input "Ocbc18"
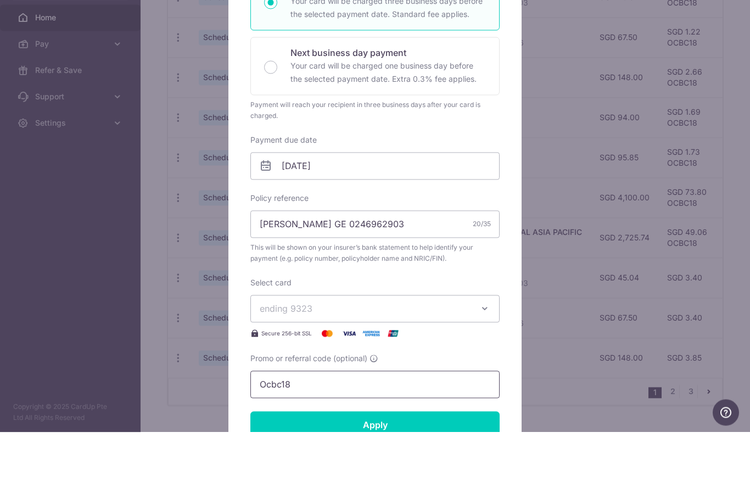
scroll to position [350, 0]
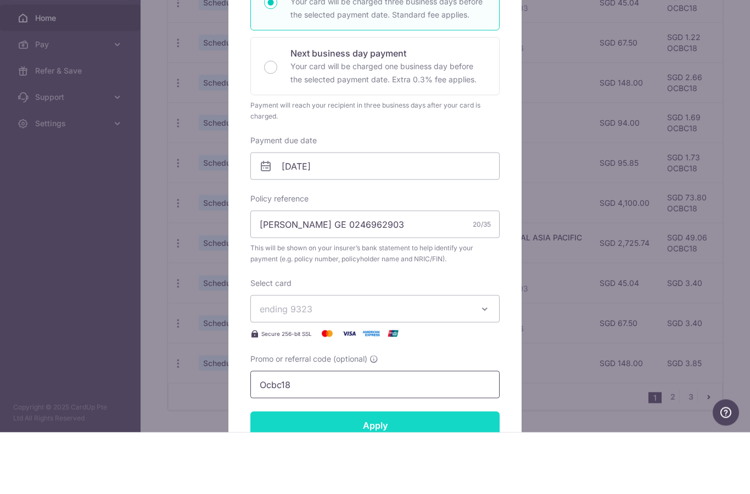
type input "Ocbc18"
click at [325, 473] on input "Apply" at bounding box center [374, 486] width 249 height 27
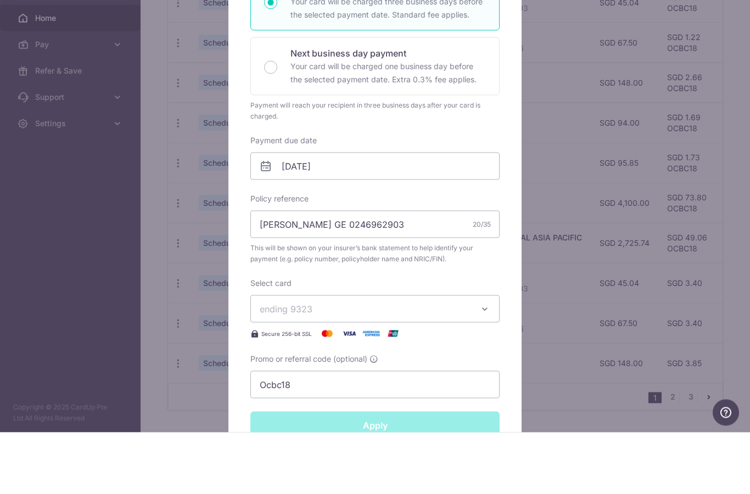
type input "Successfully Applied"
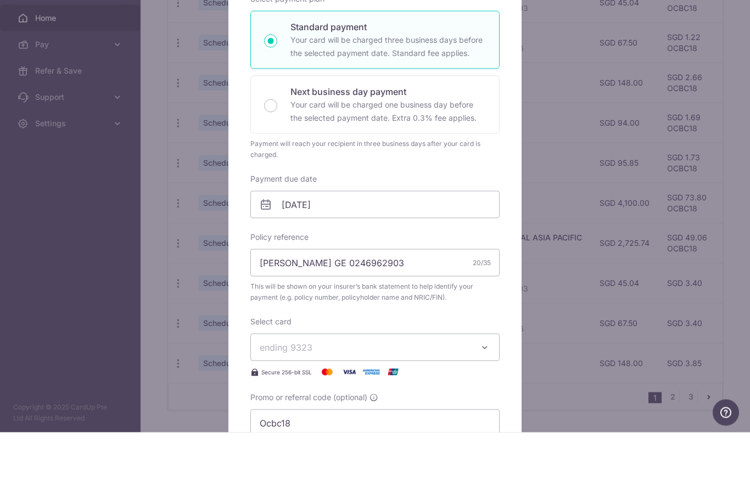
scroll to position [44, 0]
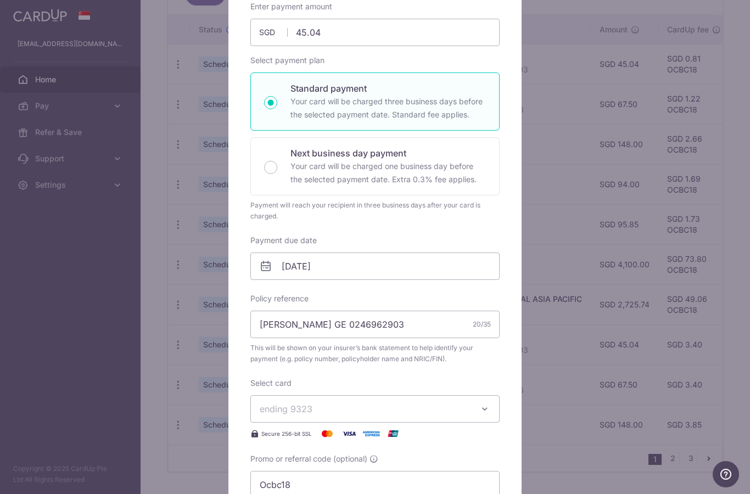
click at [82, 141] on div "Edit payment By clicking apply, you will make changes to all payments to Great …" at bounding box center [375, 247] width 750 height 494
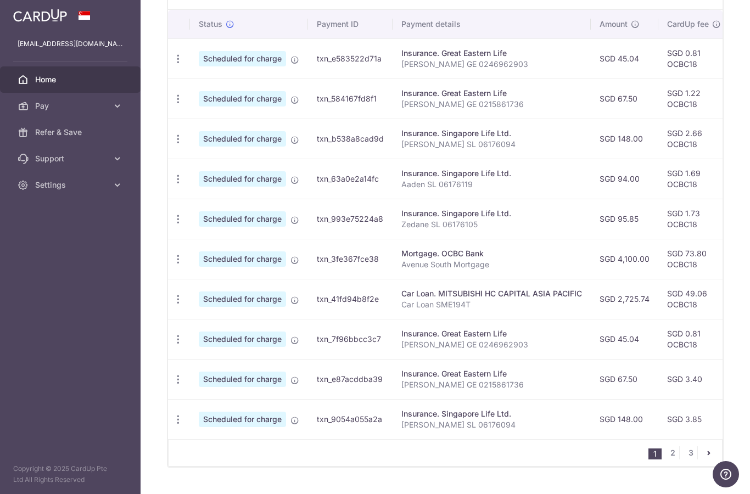
scroll to position [355, 0]
click at [172, 65] on icon "button" at bounding box center [178, 60] width 12 height 12
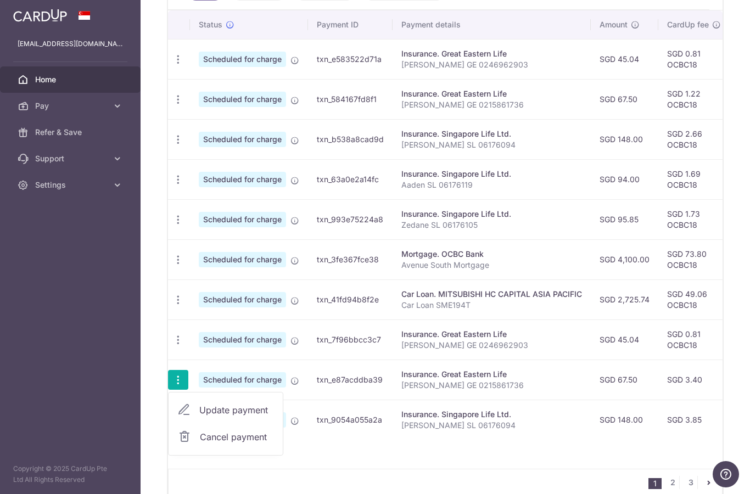
click at [199, 417] on span "Update payment" at bounding box center [236, 410] width 75 height 13
radio input "true"
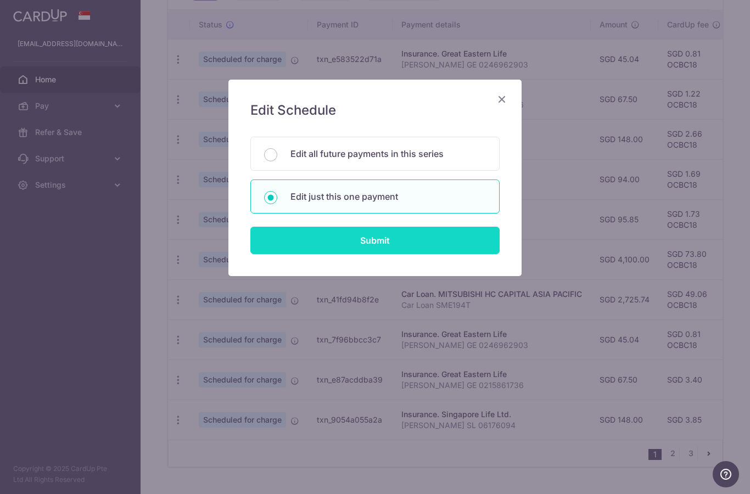
click at [304, 243] on input "Submit" at bounding box center [374, 240] width 249 height 27
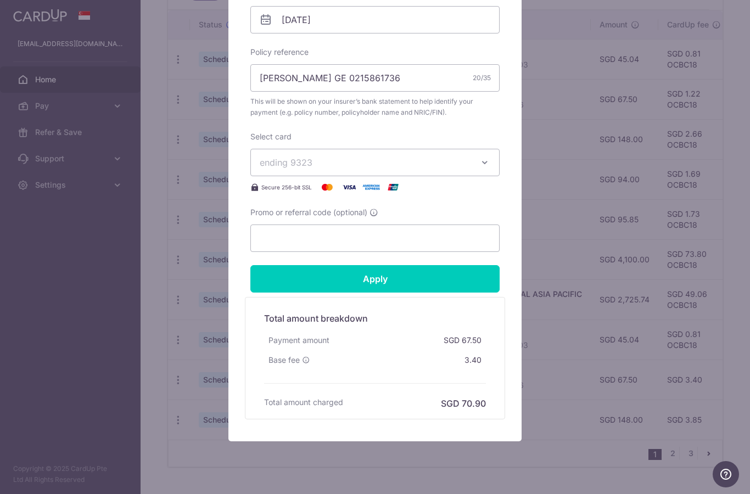
scroll to position [383, 0]
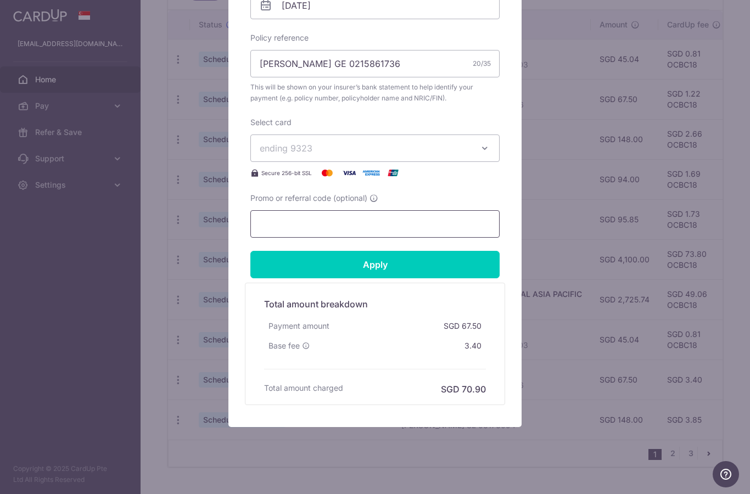
click at [278, 228] on input "Promo or referral code (optional)" at bounding box center [374, 223] width 249 height 27
paste input "Ocbc18"
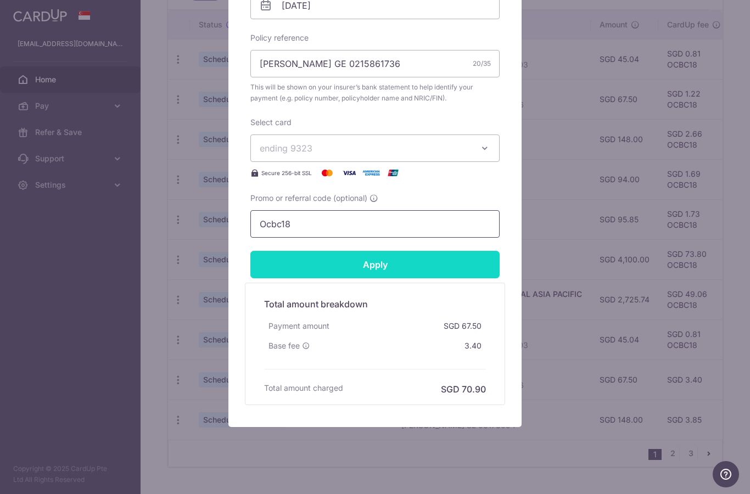
type input "Ocbc18"
click at [304, 252] on input "Apply" at bounding box center [374, 264] width 249 height 27
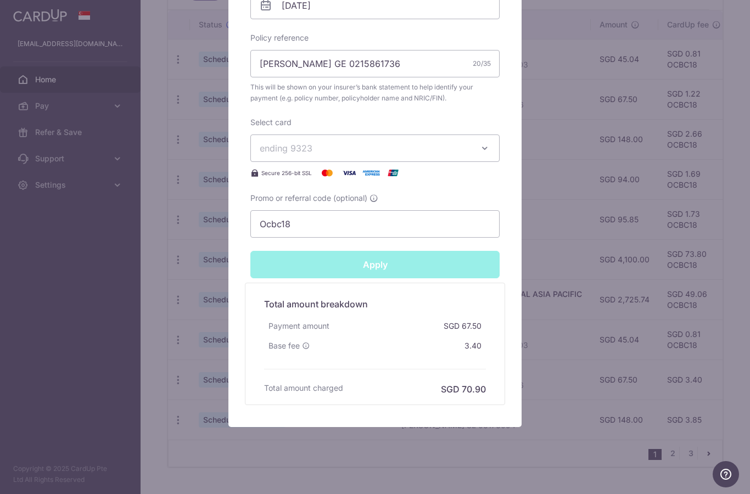
type input "Successfully Applied"
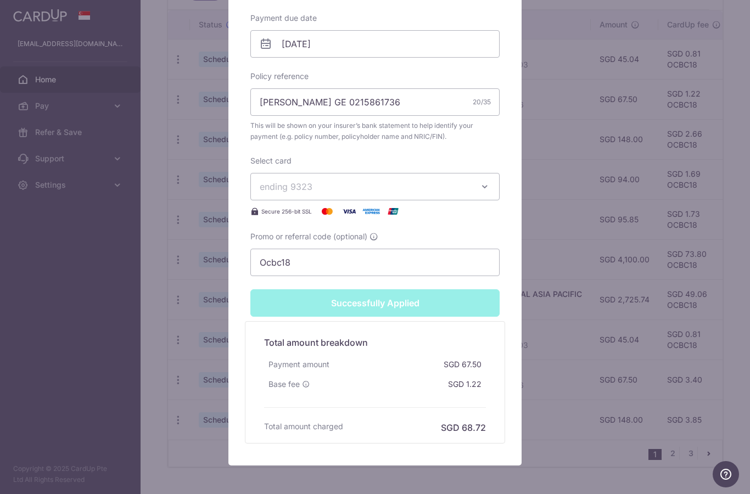
click at [62, 365] on div "Edit payment By clicking apply, you will make changes to all payments to Great …" at bounding box center [375, 247] width 750 height 494
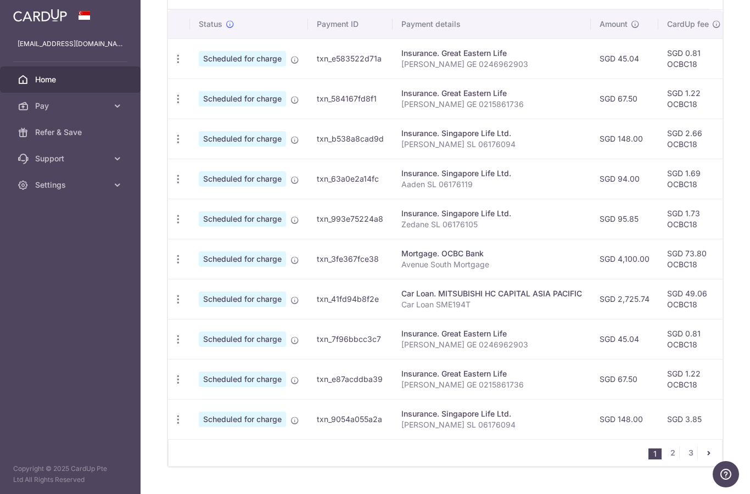
scroll to position [355, 0]
click at [172, 65] on icon "button" at bounding box center [178, 60] width 12 height 12
click at [199, 457] on span "Update payment" at bounding box center [236, 450] width 75 height 13
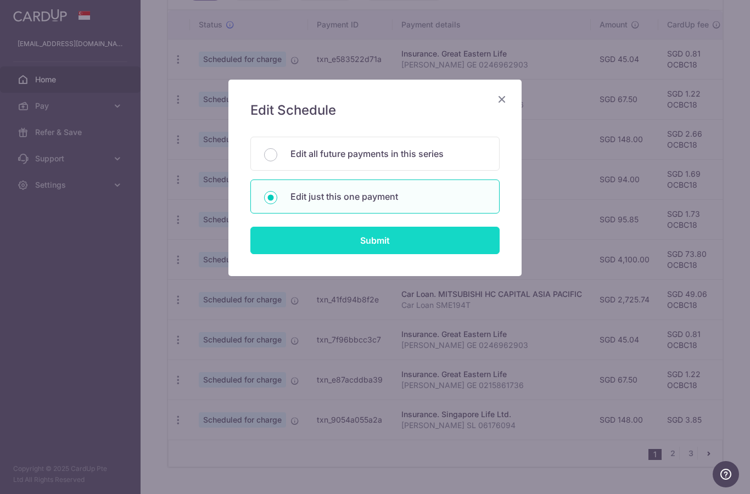
click at [297, 239] on input "Submit" at bounding box center [374, 240] width 249 height 27
radio input "true"
type input "148.00"
type input "[DATE]"
type input "[PERSON_NAME] SL 06176094"
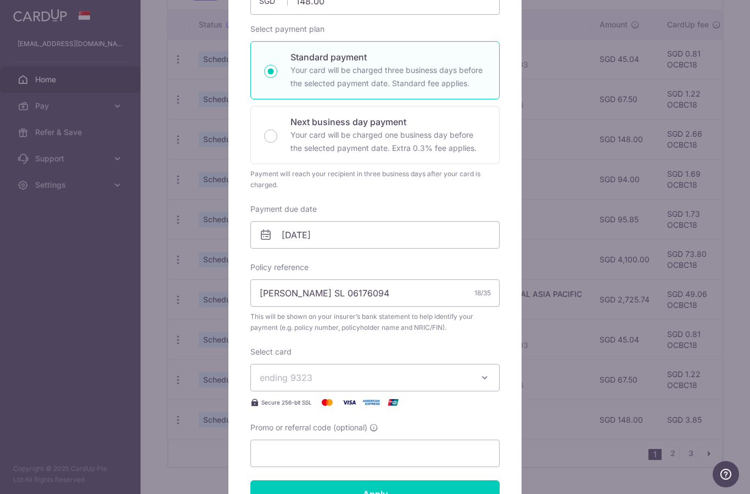
scroll to position [159, 0]
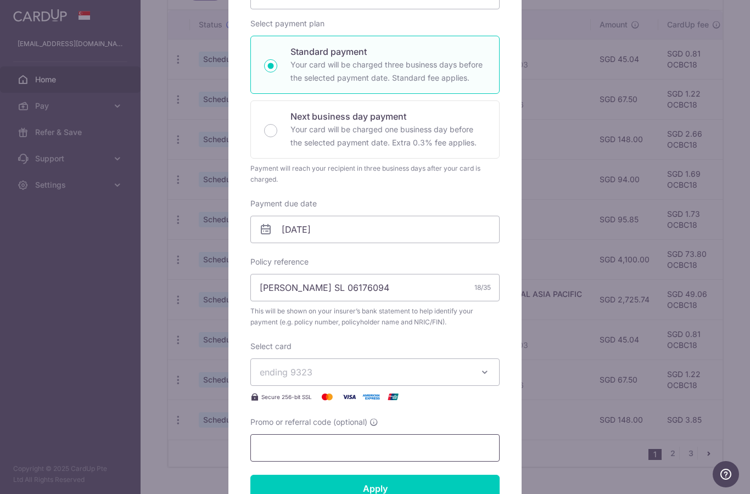
click at [294, 453] on input "Promo or referral code (optional)" at bounding box center [374, 447] width 249 height 27
paste input "Ocbc18"
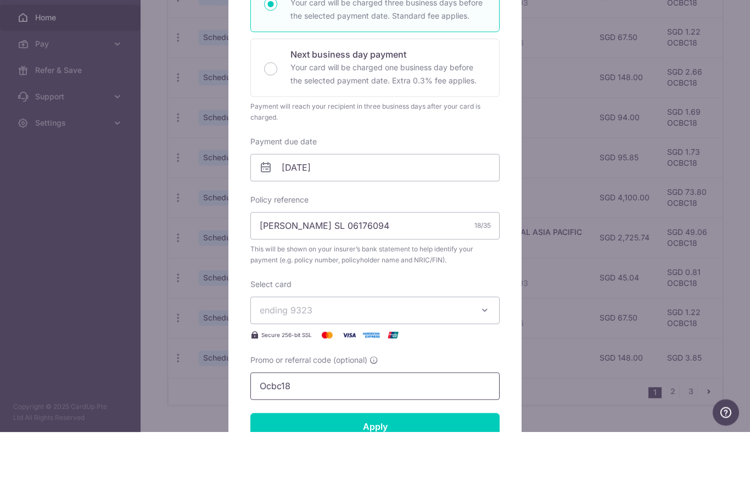
scroll to position [350, 0]
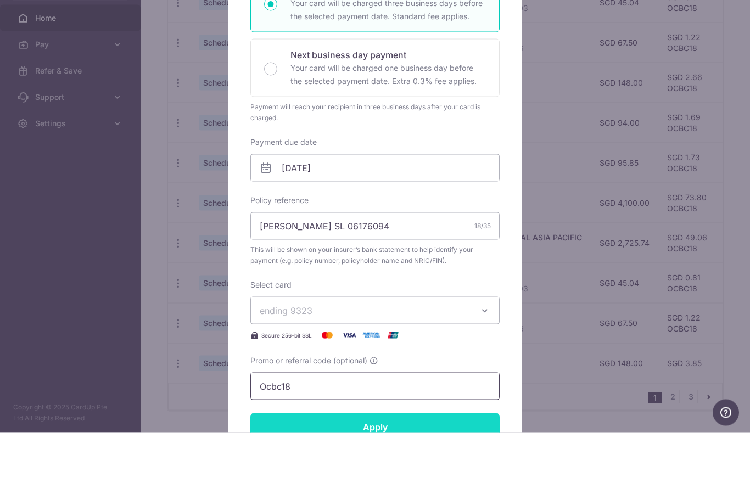
type input "Ocbc18"
click at [365, 475] on input "Apply" at bounding box center [374, 488] width 249 height 27
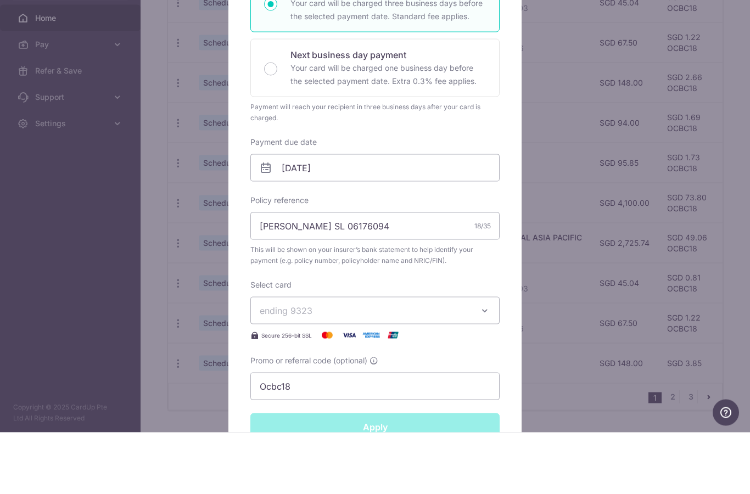
type input "Successfully Applied"
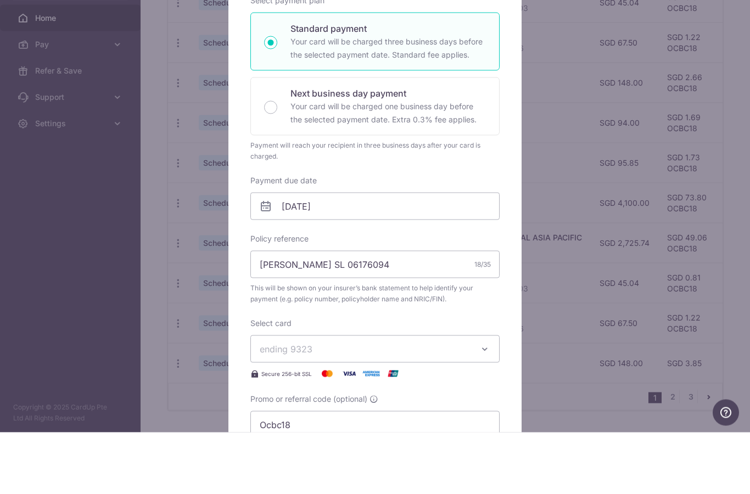
scroll to position [44, 0]
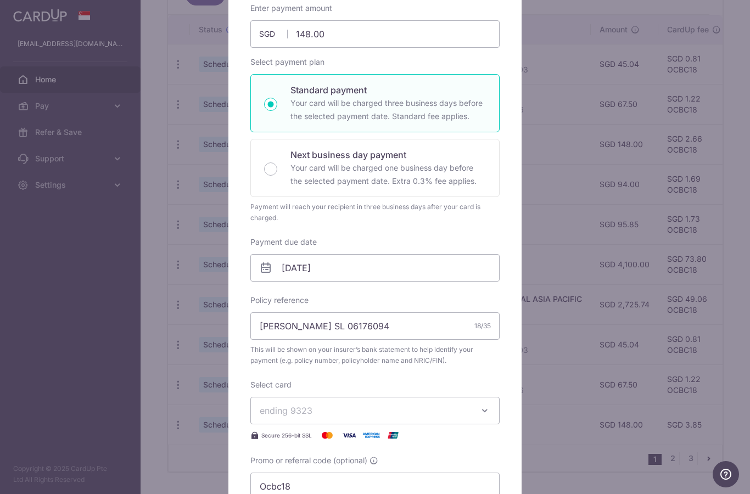
click at [89, 338] on div "Edit payment By clicking apply, you will make changes to all payments to Singap…" at bounding box center [375, 247] width 750 height 494
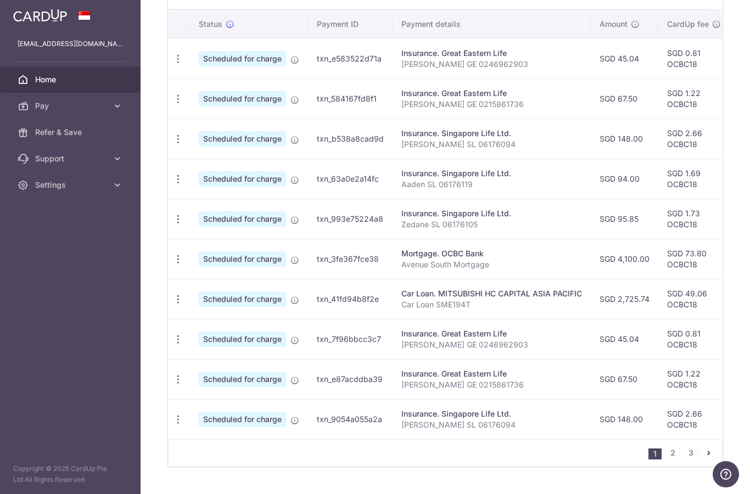
scroll to position [355, 0]
click at [667, 460] on link "2" at bounding box center [672, 453] width 13 height 13
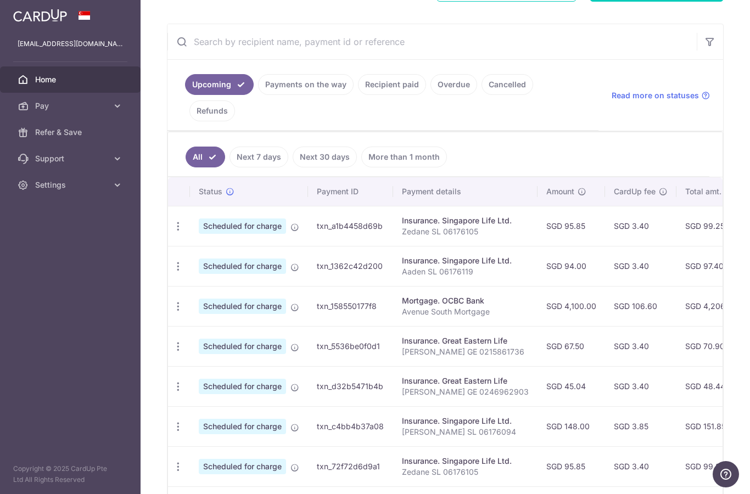
scroll to position [189, 0]
click at [172, 232] on icon "button" at bounding box center [178, 226] width 12 height 12
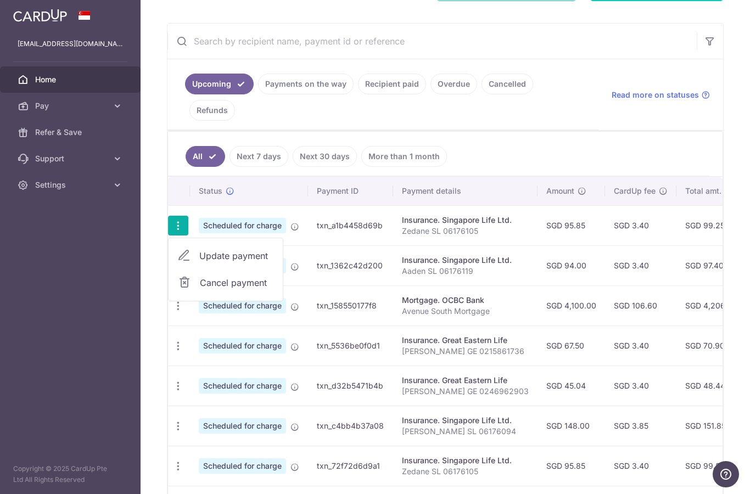
click at [199, 262] on span "Update payment" at bounding box center [236, 255] width 75 height 13
radio input "true"
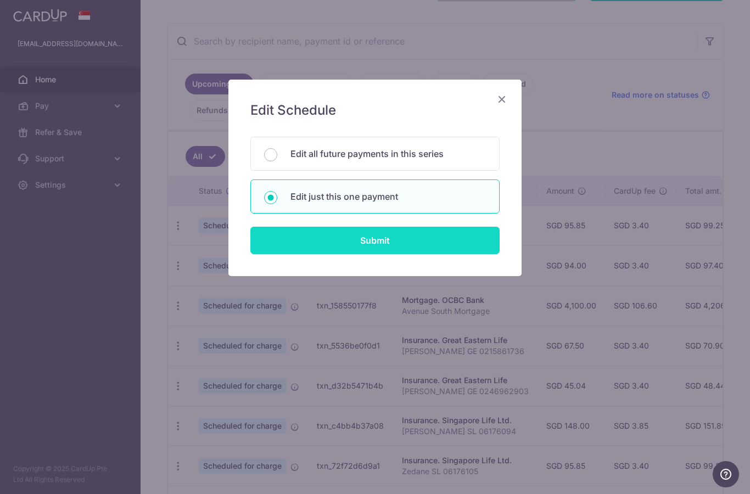
click at [289, 242] on input "Submit" at bounding box center [374, 240] width 249 height 27
radio input "true"
type input "95.85"
type input "27/09/2025"
type input "Zedane SL 06176105"
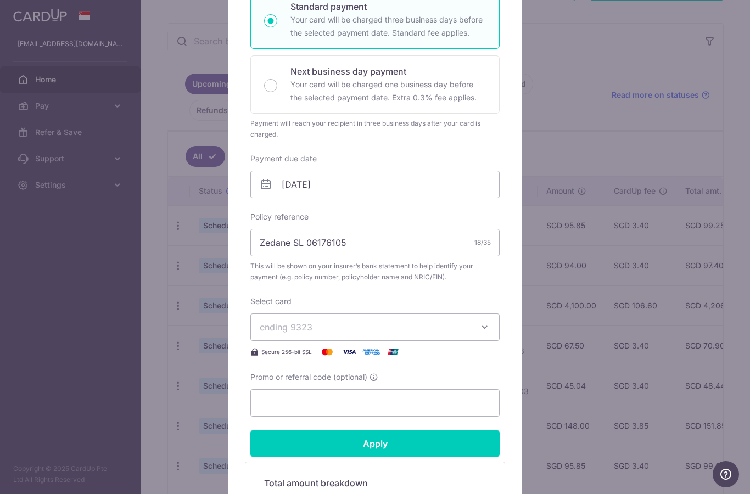
scroll to position [284, 0]
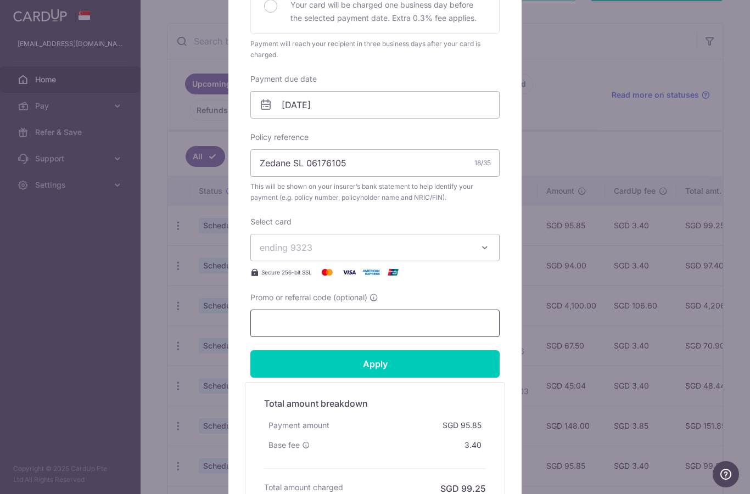
click at [275, 326] on input "Promo or referral code (optional)" at bounding box center [374, 323] width 249 height 27
paste input "Ocbc18"
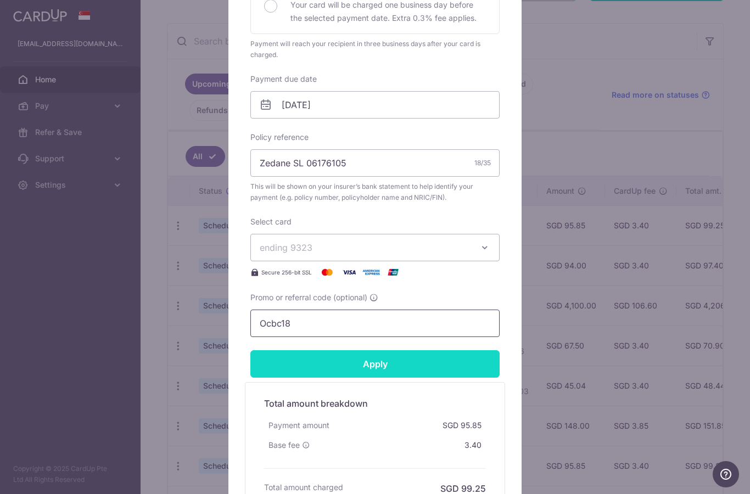
type input "Ocbc18"
click at [314, 364] on input "Apply" at bounding box center [374, 363] width 249 height 27
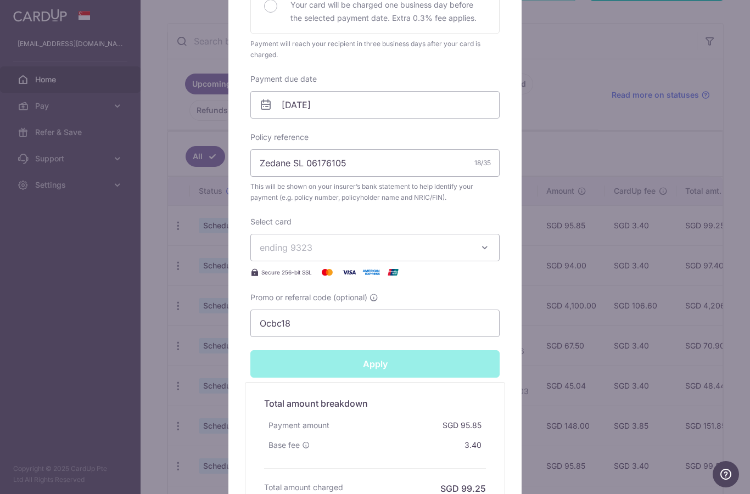
type input "Successfully Applied"
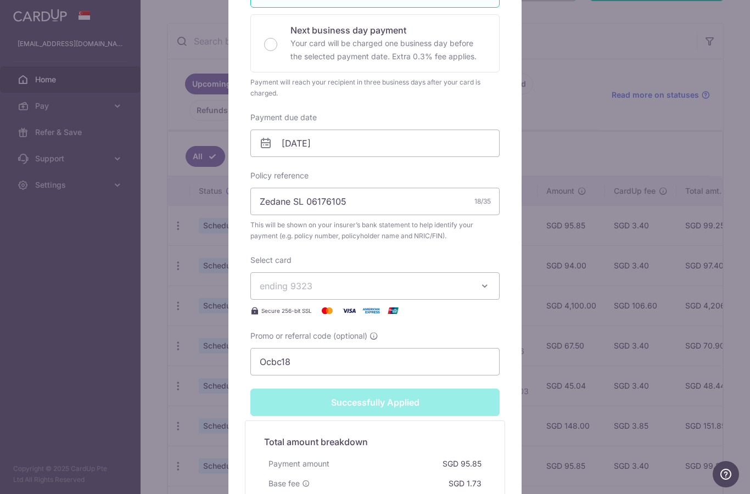
click at [35, 360] on div "Edit payment By clicking apply, you will make changes to all payments to Singap…" at bounding box center [375, 247] width 750 height 494
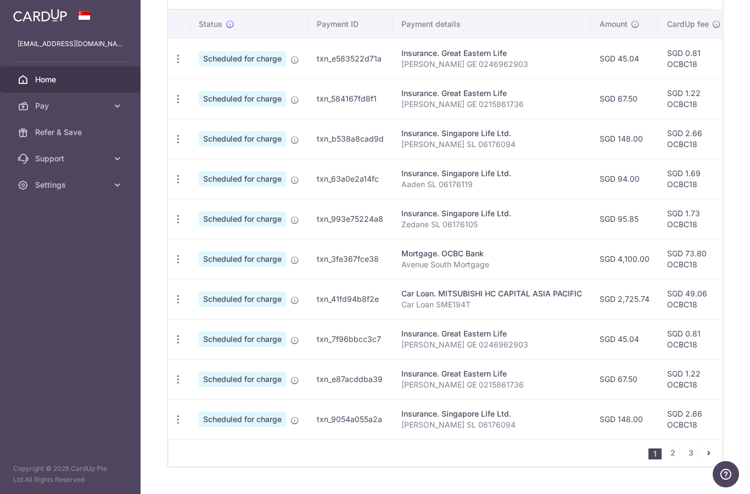
scroll to position [355, 0]
click at [675, 460] on link "2" at bounding box center [672, 453] width 13 height 13
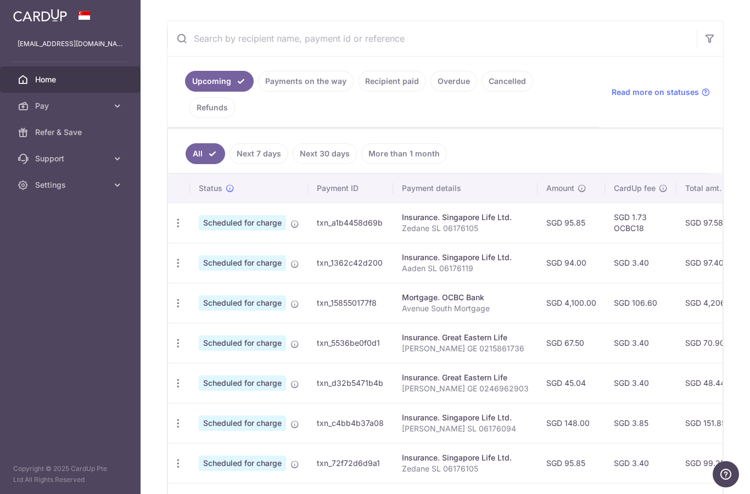
scroll to position [200, 0]
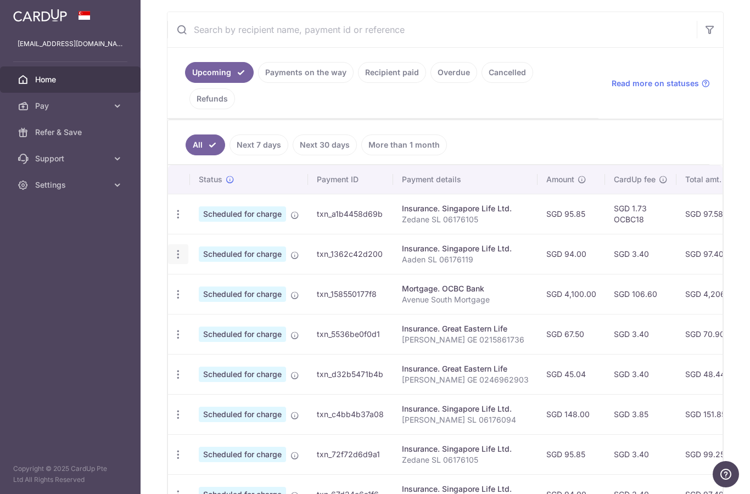
click at [172, 220] on icon "button" at bounding box center [178, 215] width 12 height 12
click at [199, 291] on span "Update payment" at bounding box center [236, 284] width 75 height 13
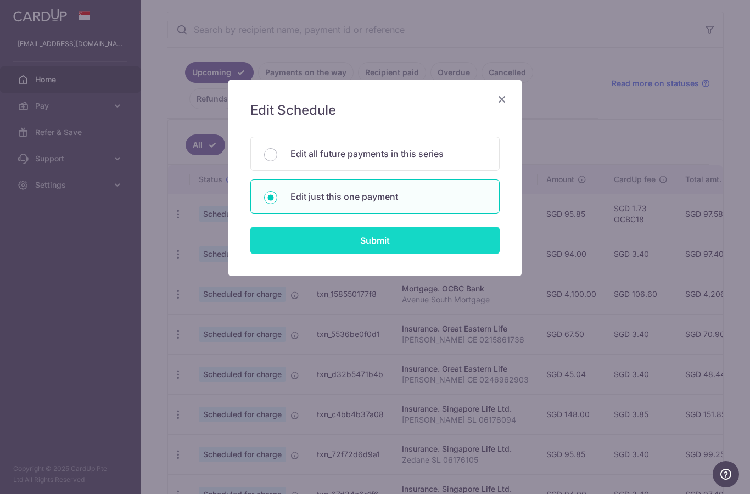
click at [295, 234] on input "Submit" at bounding box center [374, 240] width 249 height 27
radio input "true"
type input "94.00"
type input "[DATE]"
type input "Aaden SL 06176119"
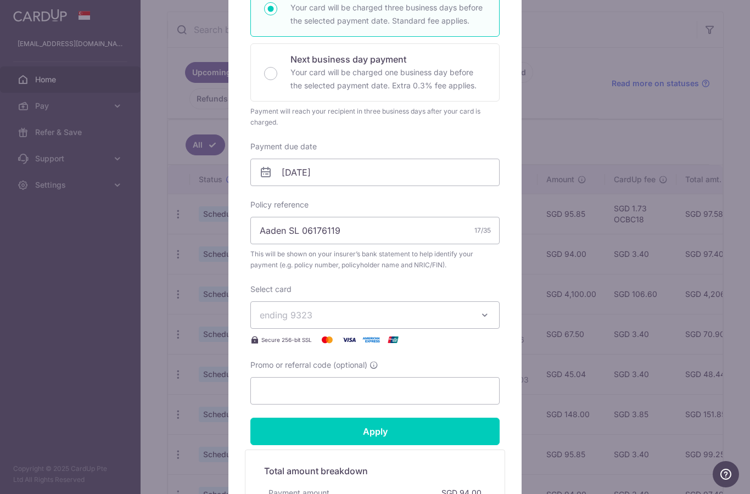
scroll to position [256, 0]
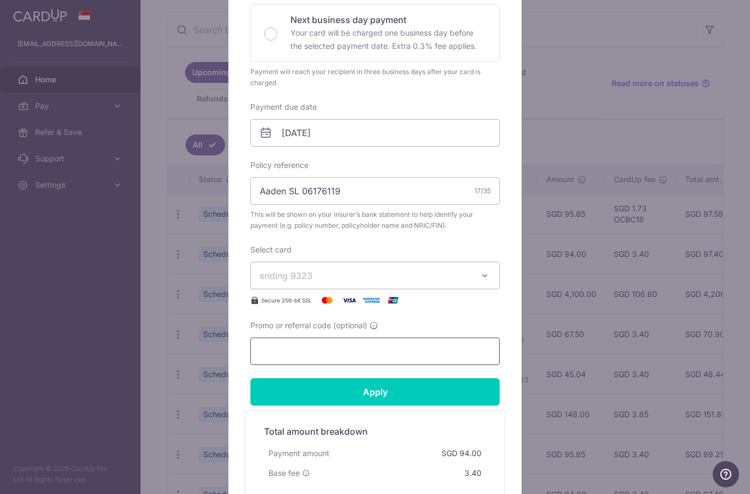
click at [283, 356] on input "Promo or referral code (optional)" at bounding box center [374, 351] width 249 height 27
paste input "Ocbc18"
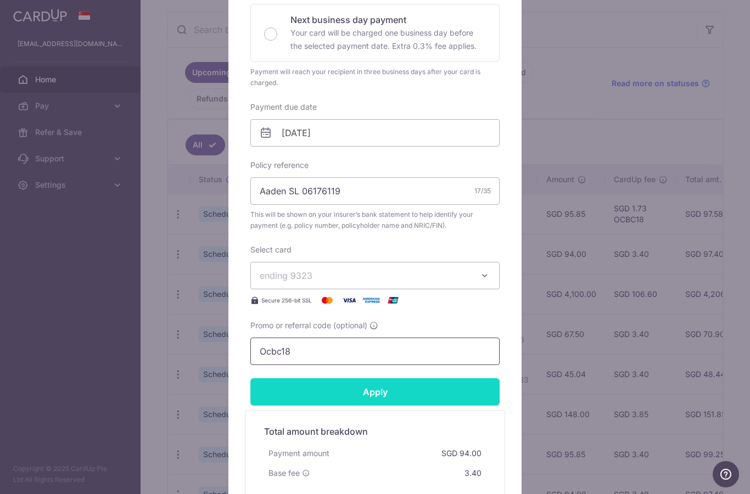
type input "Ocbc18"
click at [328, 400] on input "Apply" at bounding box center [374, 391] width 249 height 27
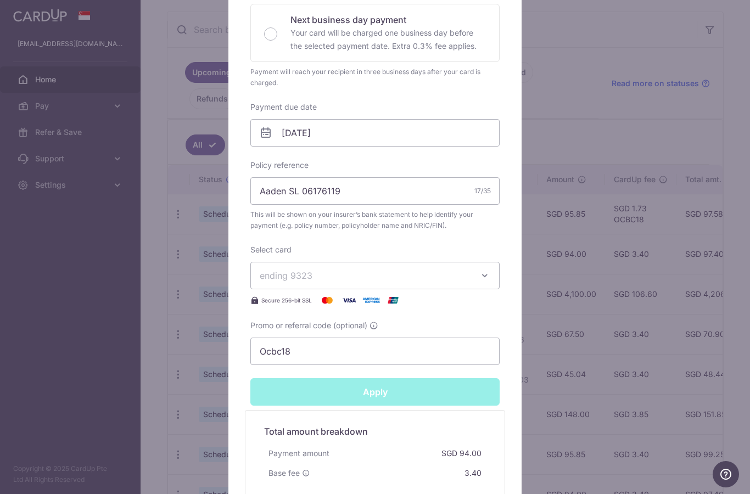
type input "Successfully Applied"
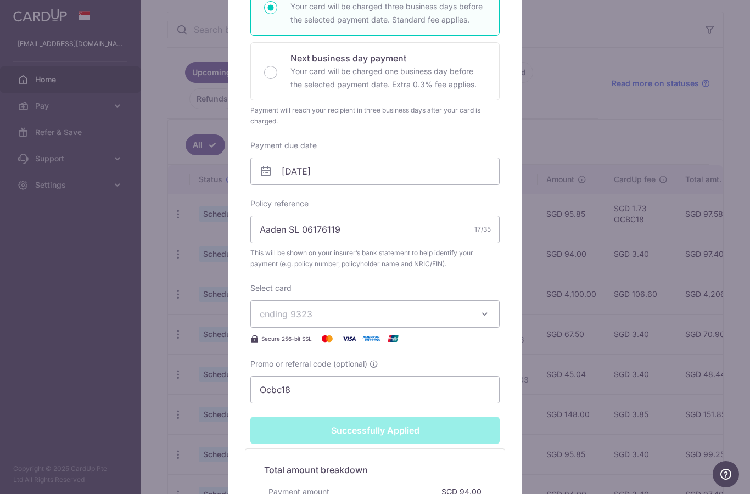
click at [49, 346] on div "Edit payment By clicking apply, you will make changes to all payments to Singap…" at bounding box center [375, 247] width 750 height 494
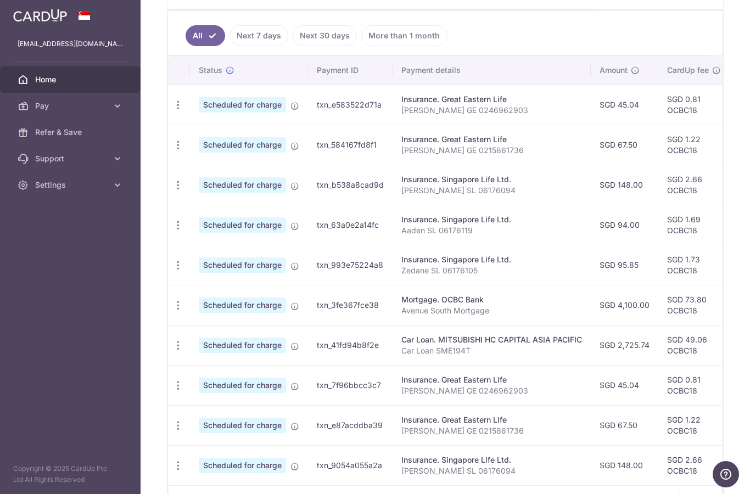
scroll to position [348, 0]
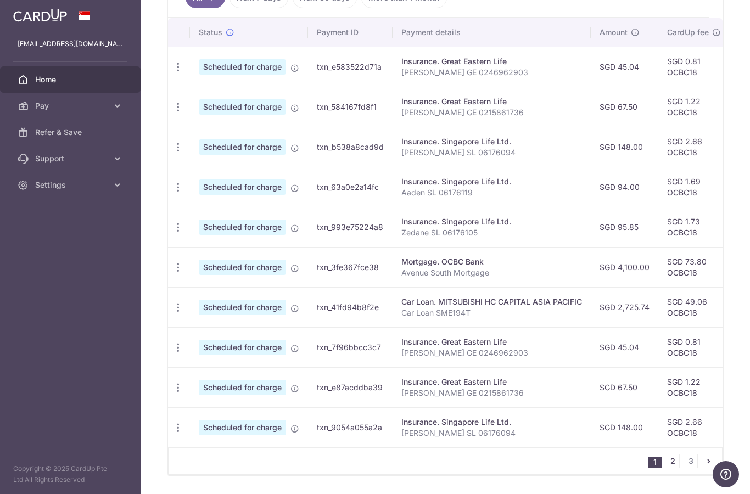
click at [675, 468] on link "2" at bounding box center [672, 461] width 13 height 13
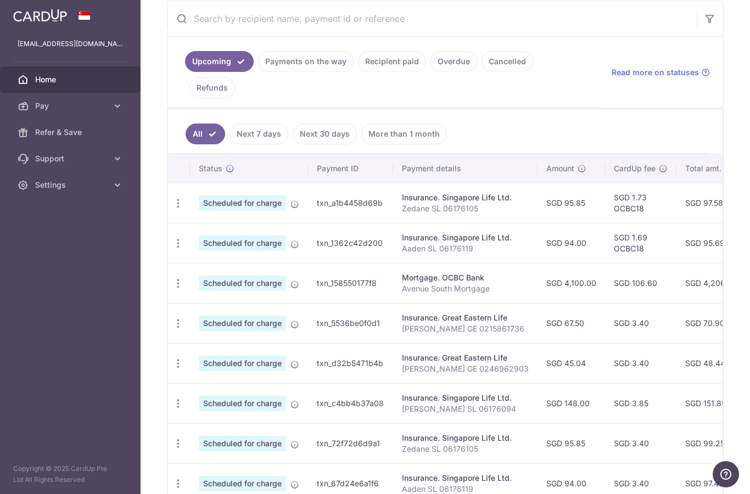
scroll to position [220, 0]
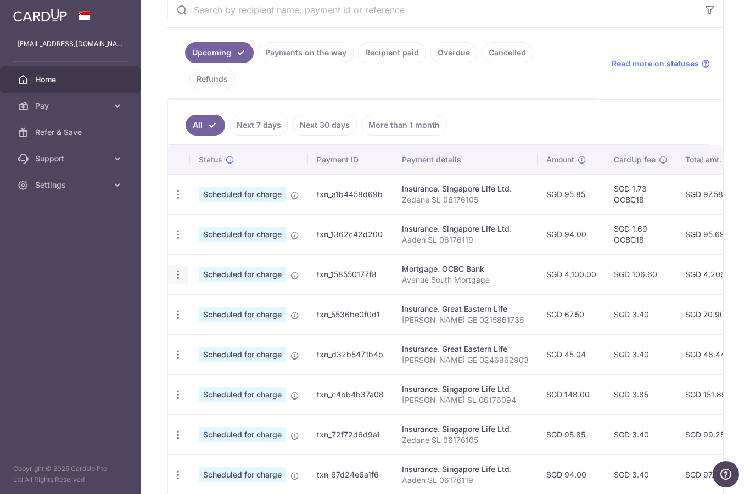
click at [172, 200] on icon "button" at bounding box center [178, 195] width 12 height 12
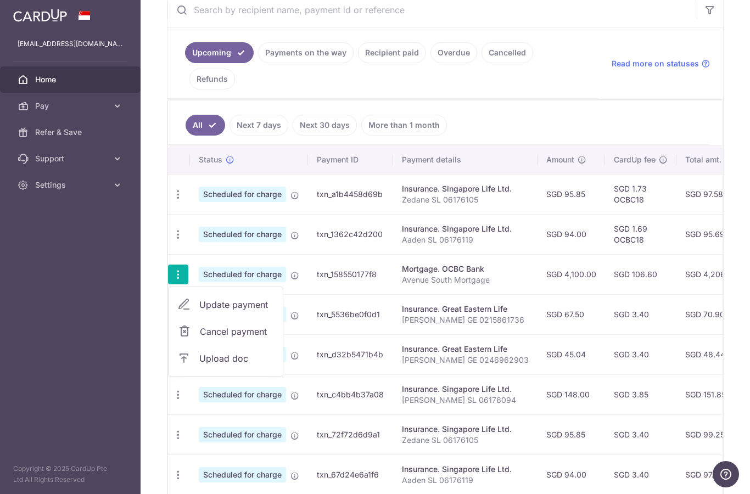
click at [199, 311] on span "Update payment" at bounding box center [236, 304] width 75 height 13
radio input "true"
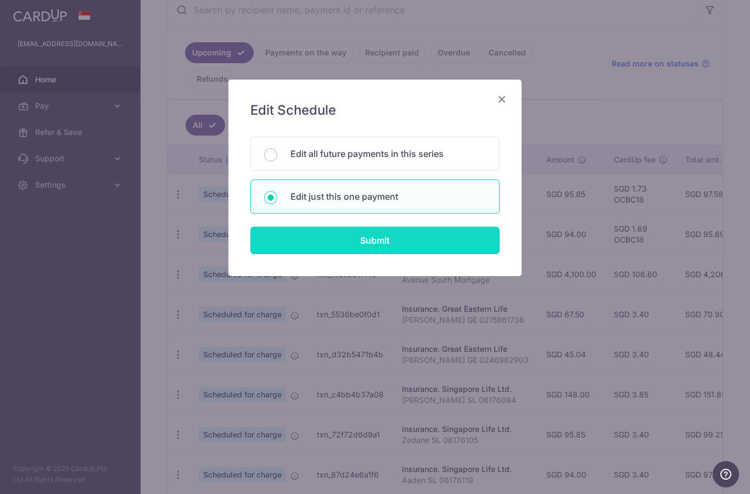
click at [301, 238] on input "Submit" at bounding box center [374, 240] width 249 height 27
radio input "true"
type input "4,100.00"
type input "01/10/2025"
type input "Avenue South Mortgage"
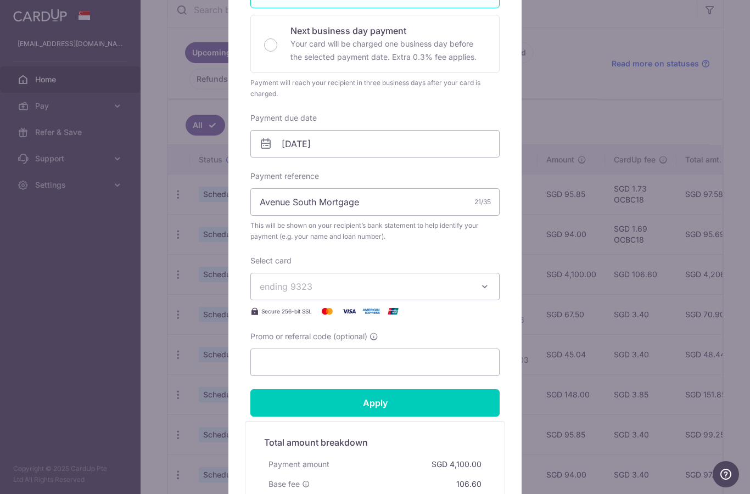
scroll to position [281, 0]
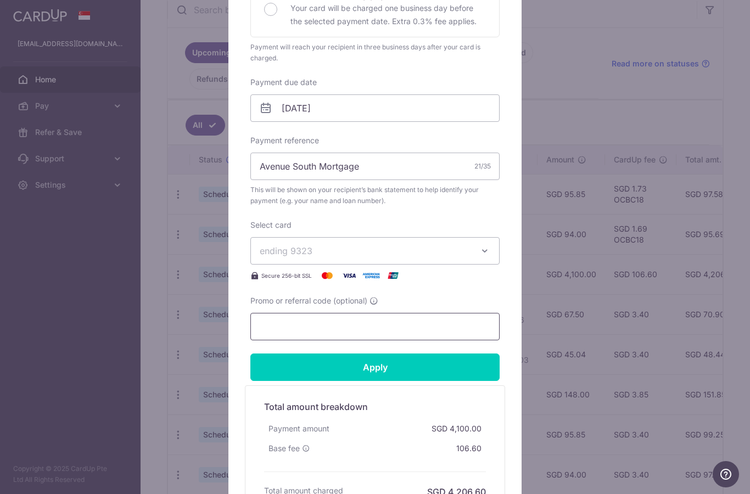
click at [276, 337] on input "Promo or referral code (optional)" at bounding box center [374, 326] width 249 height 27
paste input "Ocbc18"
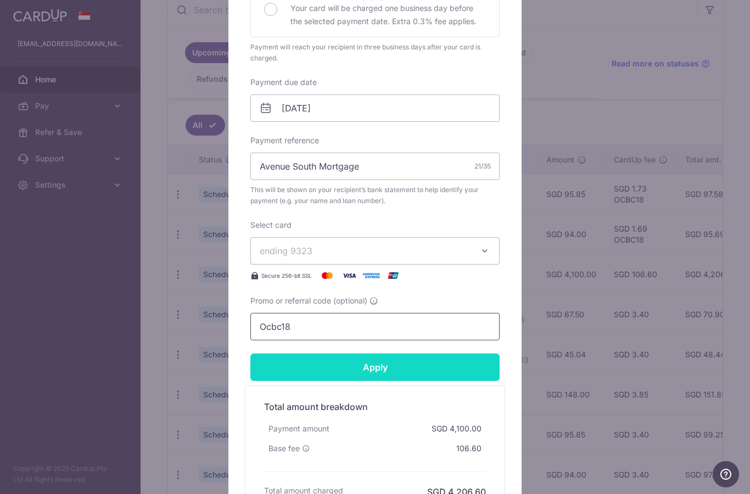
type input "Ocbc18"
click at [326, 360] on input "Apply" at bounding box center [374, 367] width 249 height 27
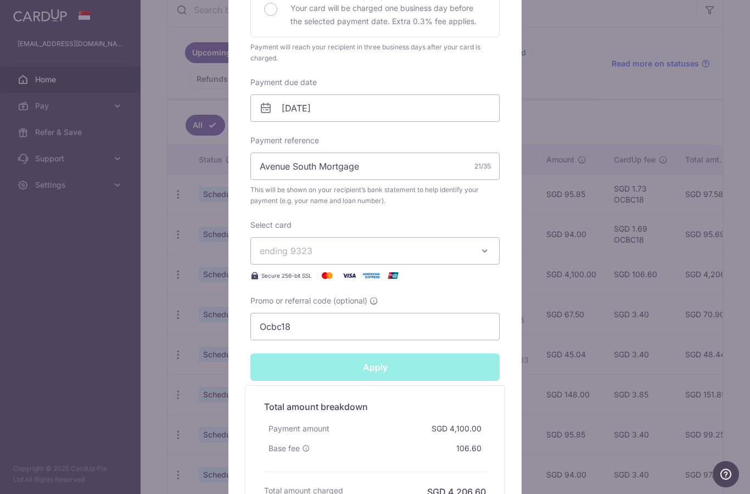
type input "Successfully Applied"
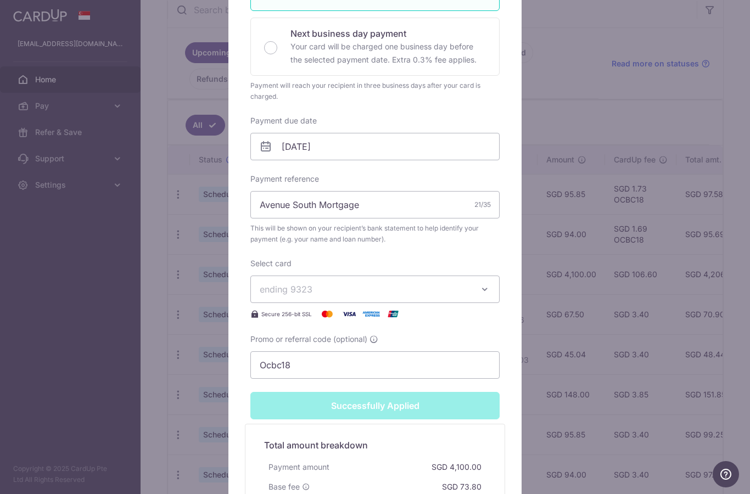
click at [23, 361] on div "Edit payment By clicking apply, you will make changes to all payments to OCBC B…" at bounding box center [375, 247] width 750 height 494
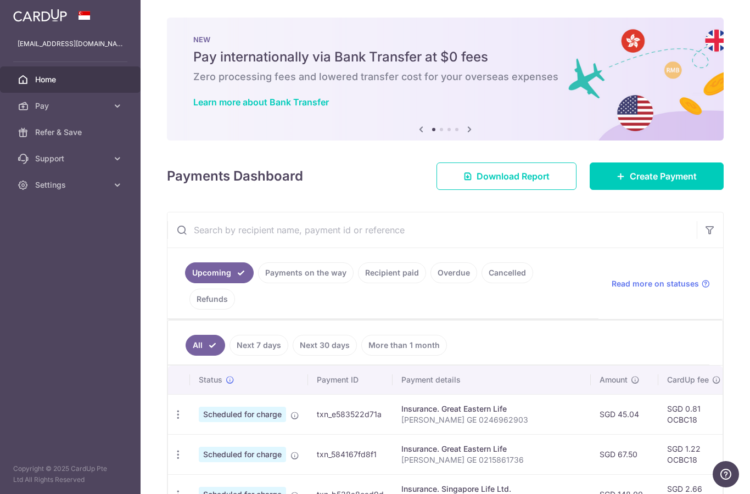
click at [0, 0] on icon "button" at bounding box center [0, 0] width 0 height 0
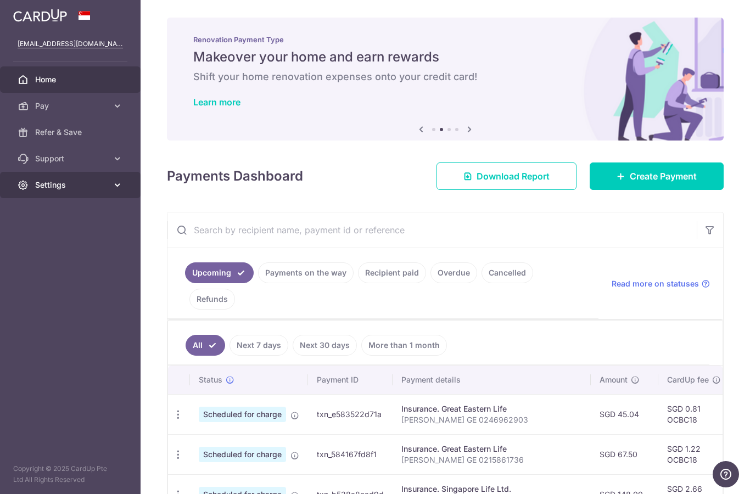
click at [48, 182] on span "Settings" at bounding box center [71, 185] width 72 height 11
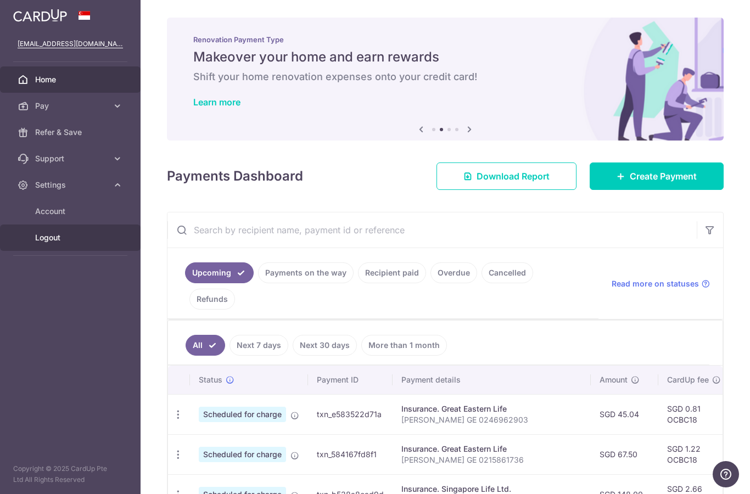
click at [49, 241] on span "Logout" at bounding box center [71, 237] width 72 height 11
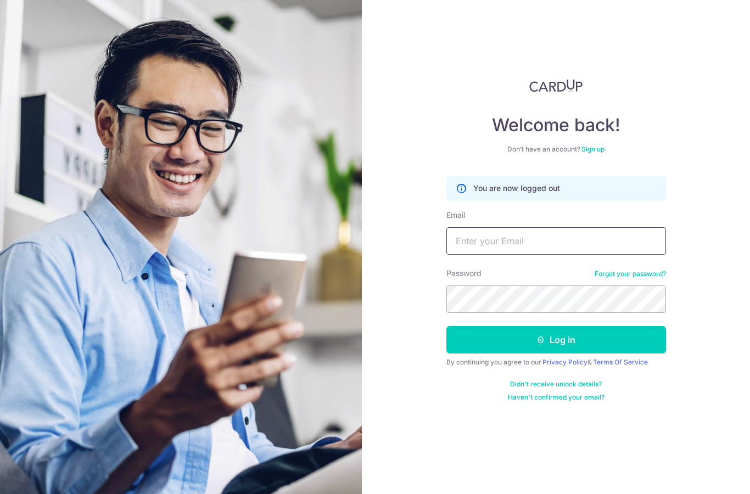
click at [474, 241] on input "Email" at bounding box center [556, 240] width 220 height 27
click at [82, 427] on img at bounding box center [181, 281] width 395 height 562
click at [546, 227] on input "Home" at bounding box center [556, 240] width 220 height 27
click at [551, 247] on input "Home" at bounding box center [556, 240] width 220 height 27
type input "[EMAIL_ADDRESS][DOMAIN_NAME]"
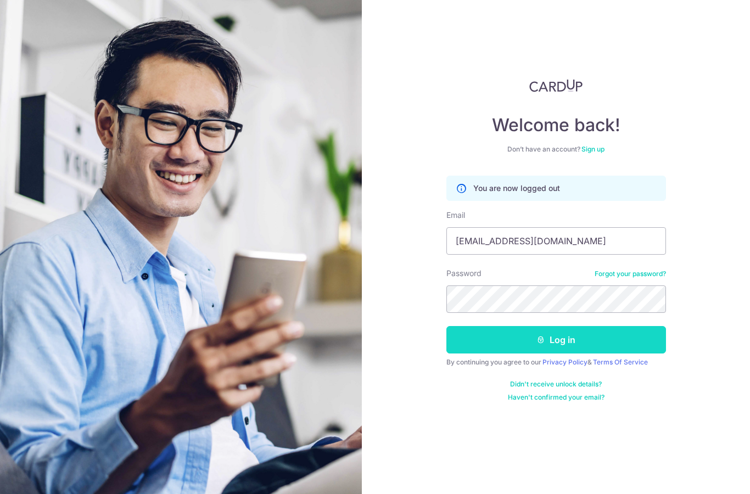
click at [586, 348] on button "Log in" at bounding box center [556, 339] width 220 height 27
click at [631, 329] on button "Log in" at bounding box center [556, 339] width 220 height 27
click at [639, 334] on button "Log in" at bounding box center [556, 339] width 220 height 27
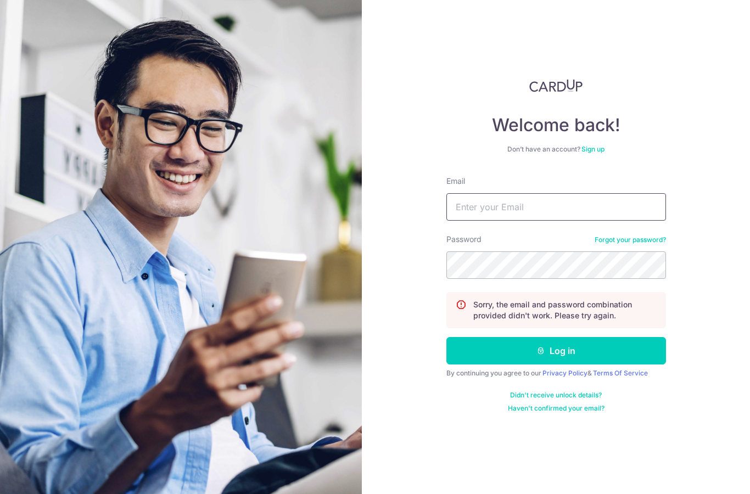
click at [555, 203] on input "Email" at bounding box center [556, 206] width 220 height 27
type input "[EMAIL_ADDRESS][DOMAIN_NAME]"
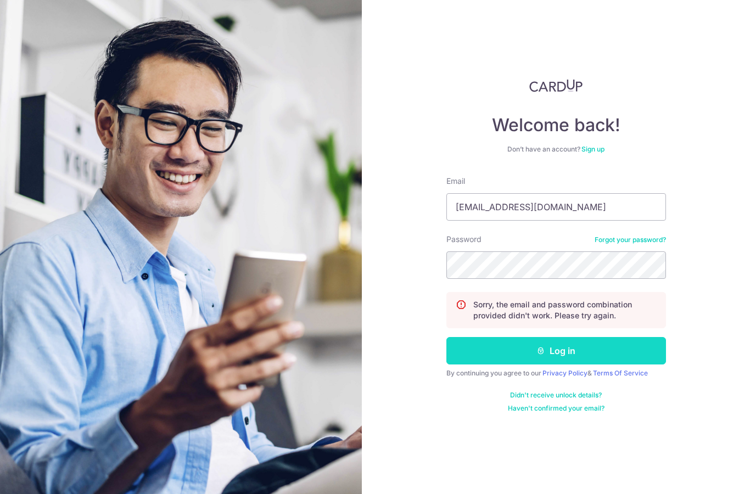
click at [621, 345] on button "Log in" at bounding box center [556, 350] width 220 height 27
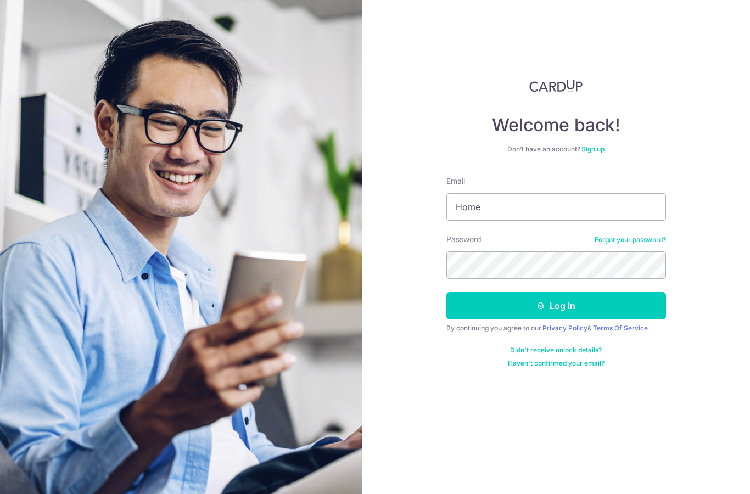
type input "[EMAIL_ADDRESS][DOMAIN_NAME]"
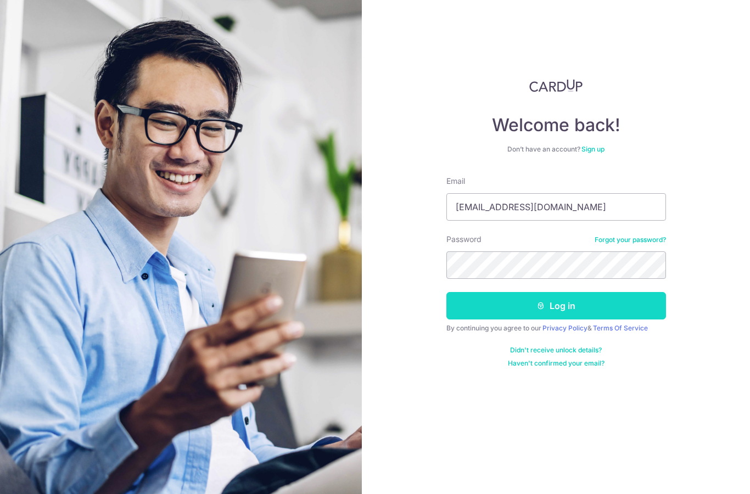
click at [601, 305] on button "Log in" at bounding box center [556, 305] width 220 height 27
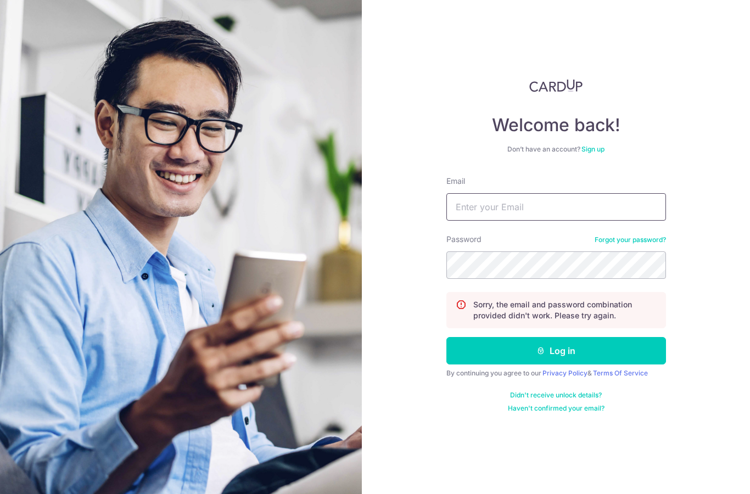
click at [575, 208] on input "Email" at bounding box center [556, 206] width 220 height 27
type input "[EMAIL_ADDRESS][DOMAIN_NAME]"
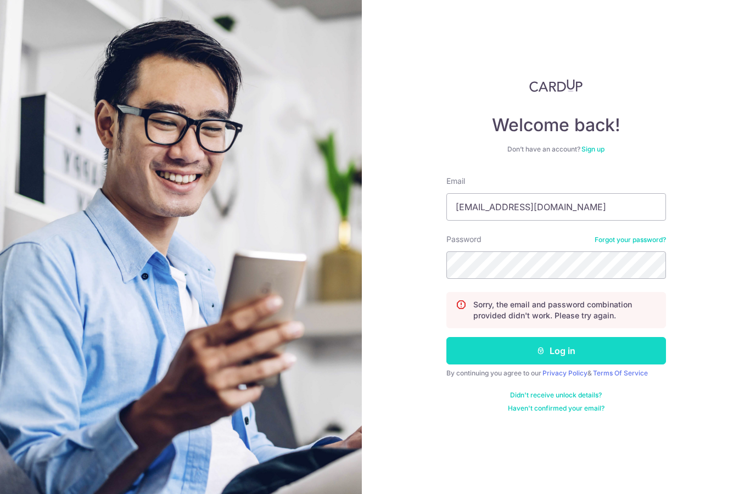
click at [568, 341] on button "Log in" at bounding box center [556, 350] width 220 height 27
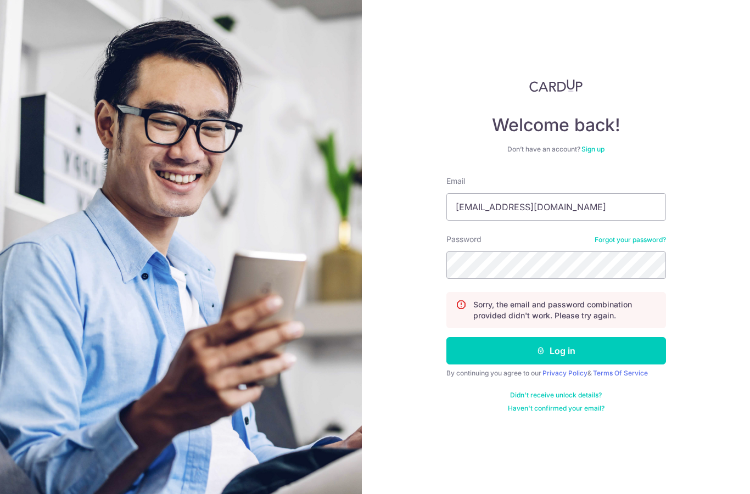
click at [629, 243] on link "Forgot your password?" at bounding box center [630, 240] width 71 height 9
click at [634, 243] on link "Forgot your password?" at bounding box center [630, 240] width 71 height 9
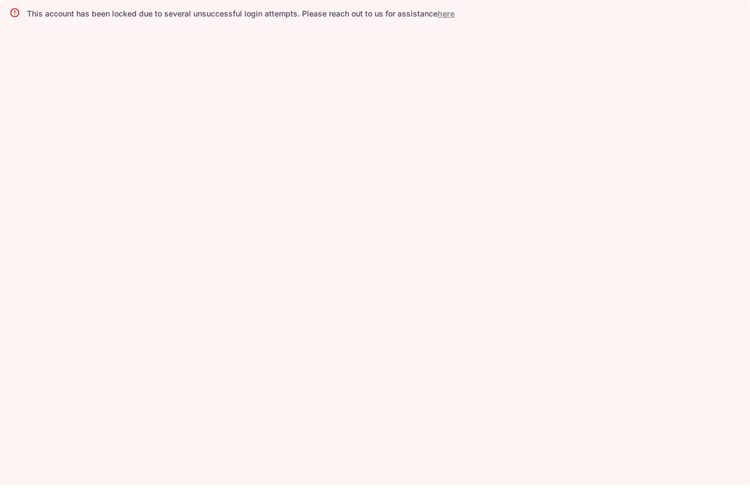
scroll to position [250, 0]
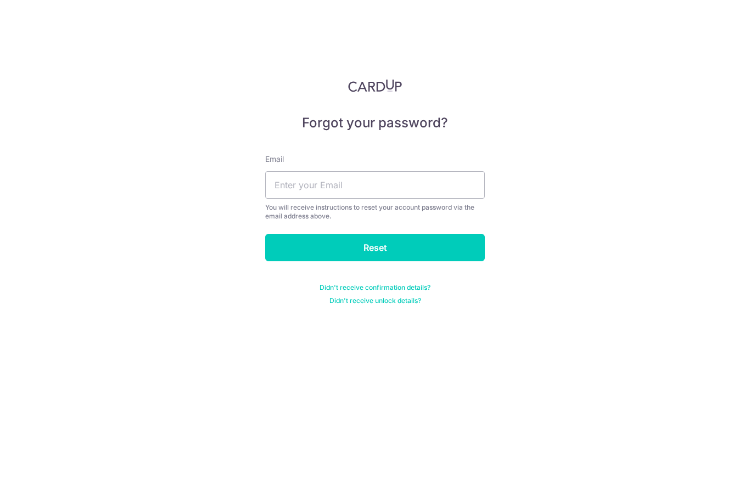
scroll to position [44, 0]
click at [292, 186] on form "Email You will receive instructions to reset your account password via the emai…" at bounding box center [375, 223] width 220 height 165
click at [292, 171] on input "text" at bounding box center [375, 184] width 220 height 27
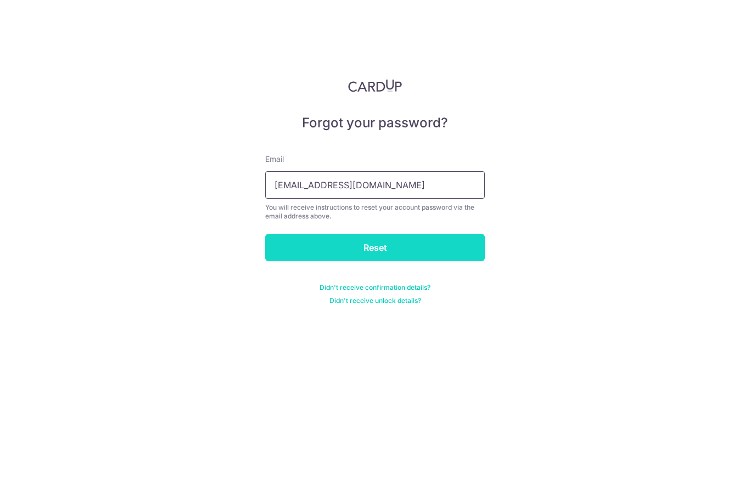
type input "[EMAIL_ADDRESS][DOMAIN_NAME]"
click at [441, 234] on input "Reset" at bounding box center [375, 247] width 220 height 27
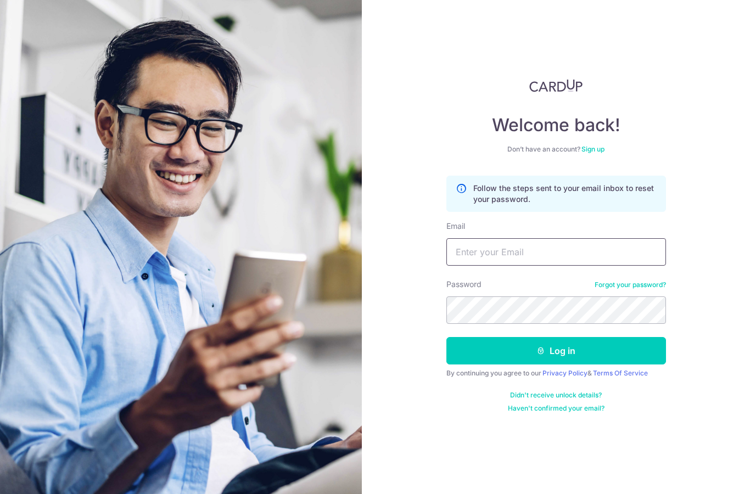
click at [469, 254] on input "Email" at bounding box center [556, 251] width 220 height 27
type input "[EMAIL_ADDRESS][DOMAIN_NAME]"
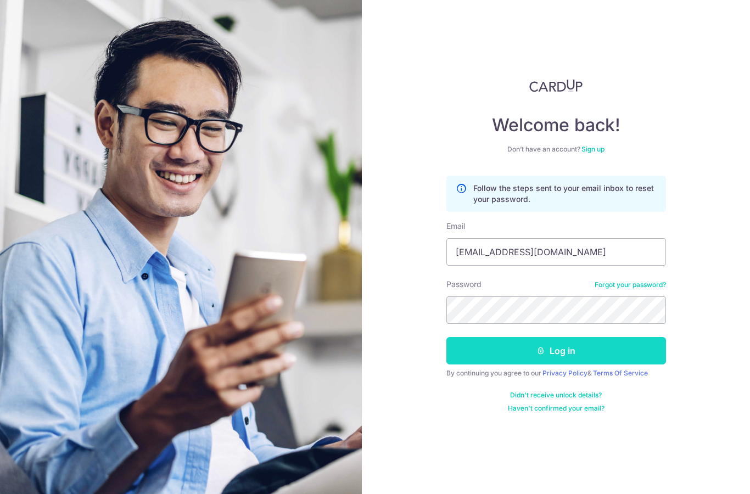
click at [585, 345] on button "Log in" at bounding box center [556, 350] width 220 height 27
